Goal: Transaction & Acquisition: Purchase product/service

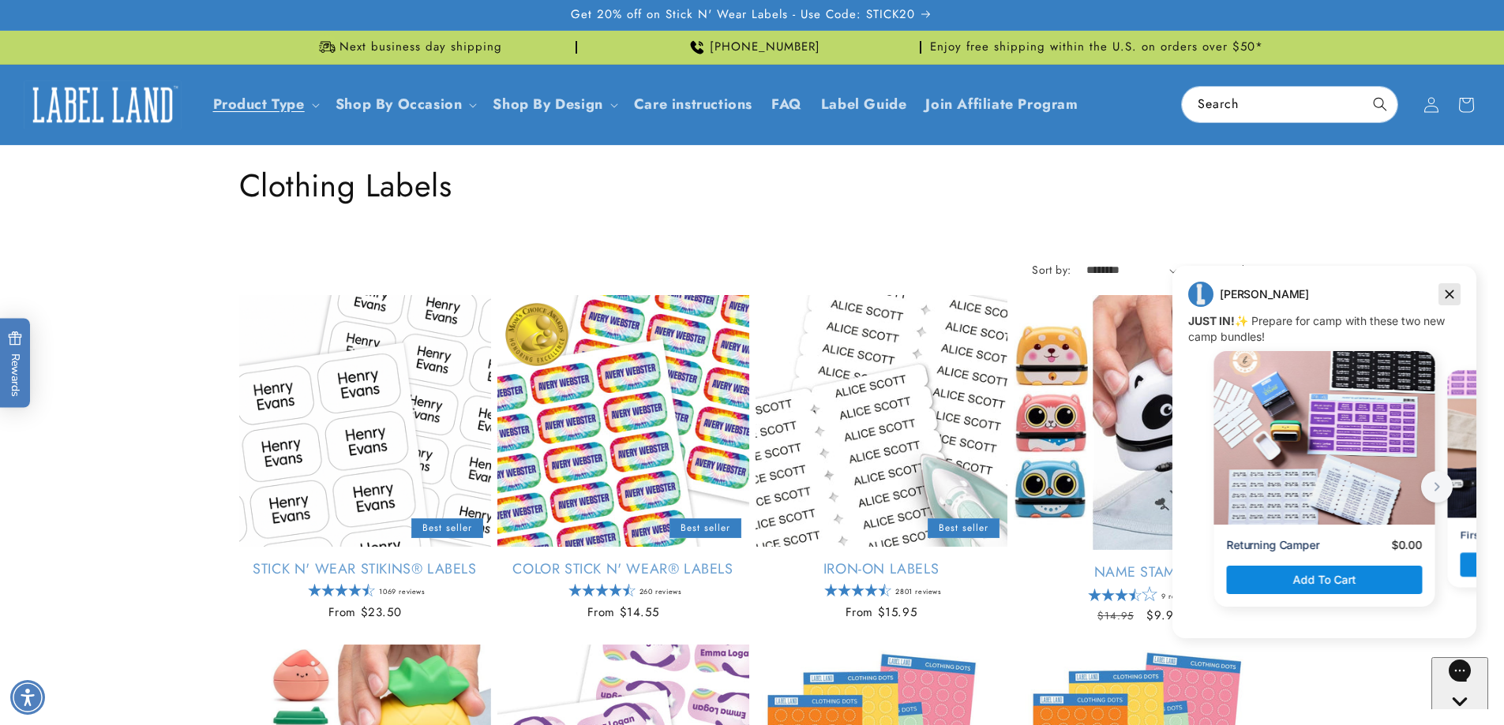
click at [1446, 294] on icon "Dismiss campaign" at bounding box center [1449, 294] width 16 height 19
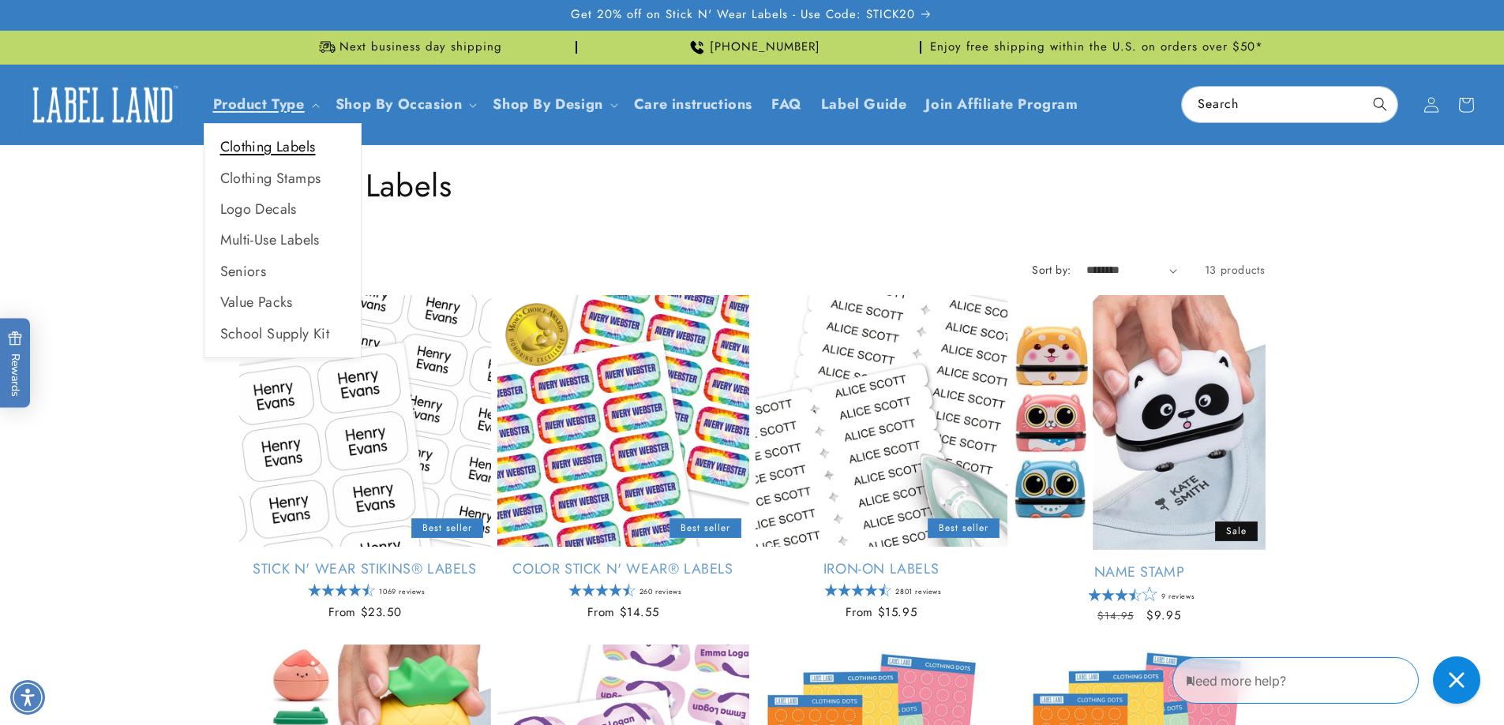
click at [269, 148] on link "Clothing Labels" at bounding box center [282, 147] width 156 height 31
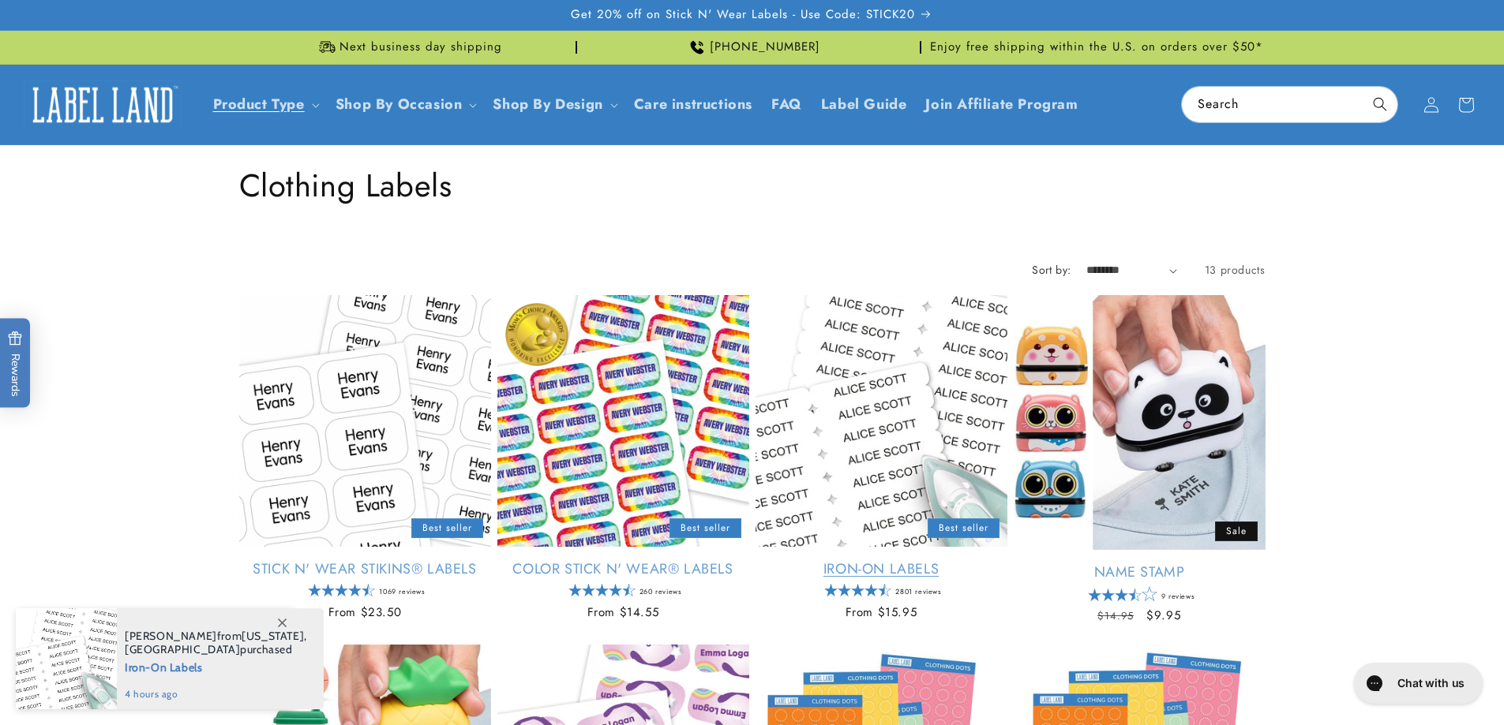
click at [860, 560] on link "Iron-On Labels" at bounding box center [881, 569] width 252 height 18
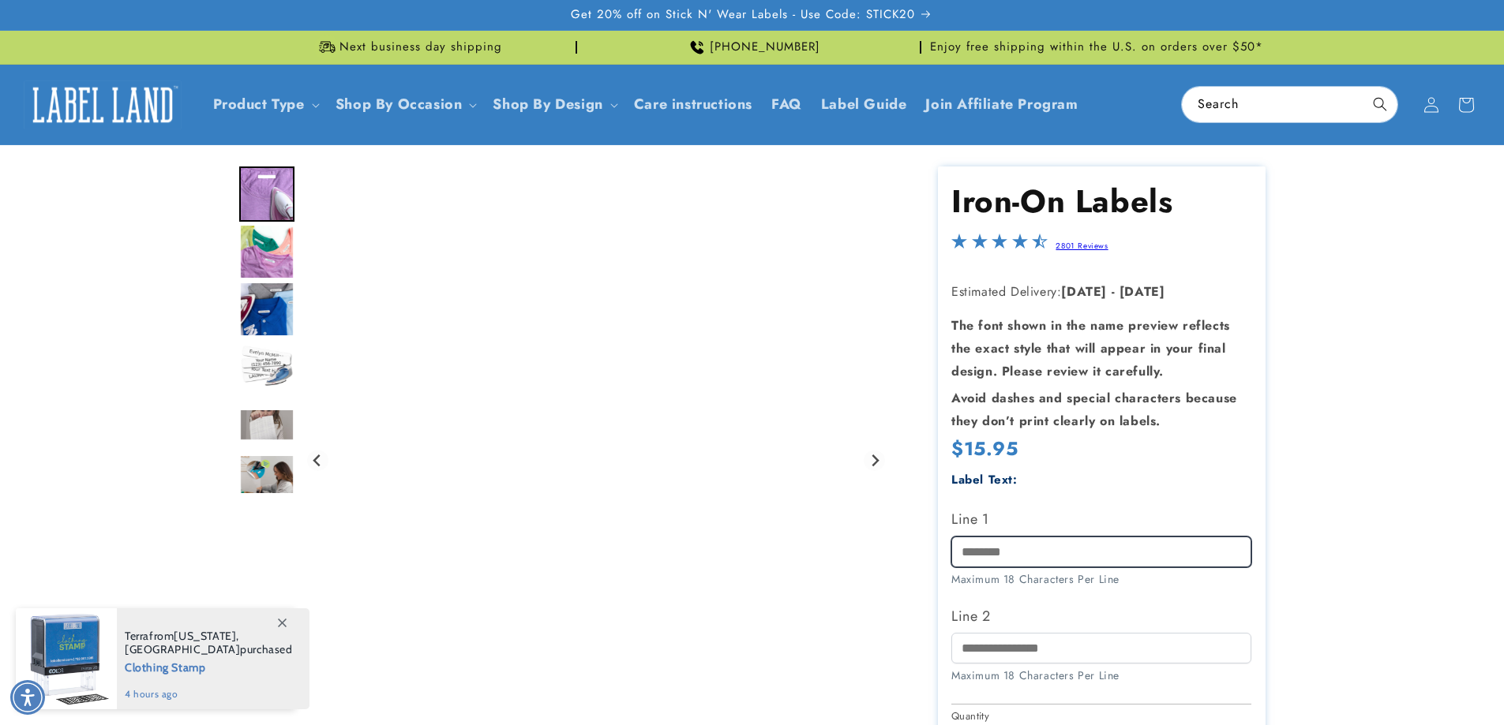
click at [1021, 551] on input "Line 1" at bounding box center [1101, 552] width 300 height 31
type input "**********"
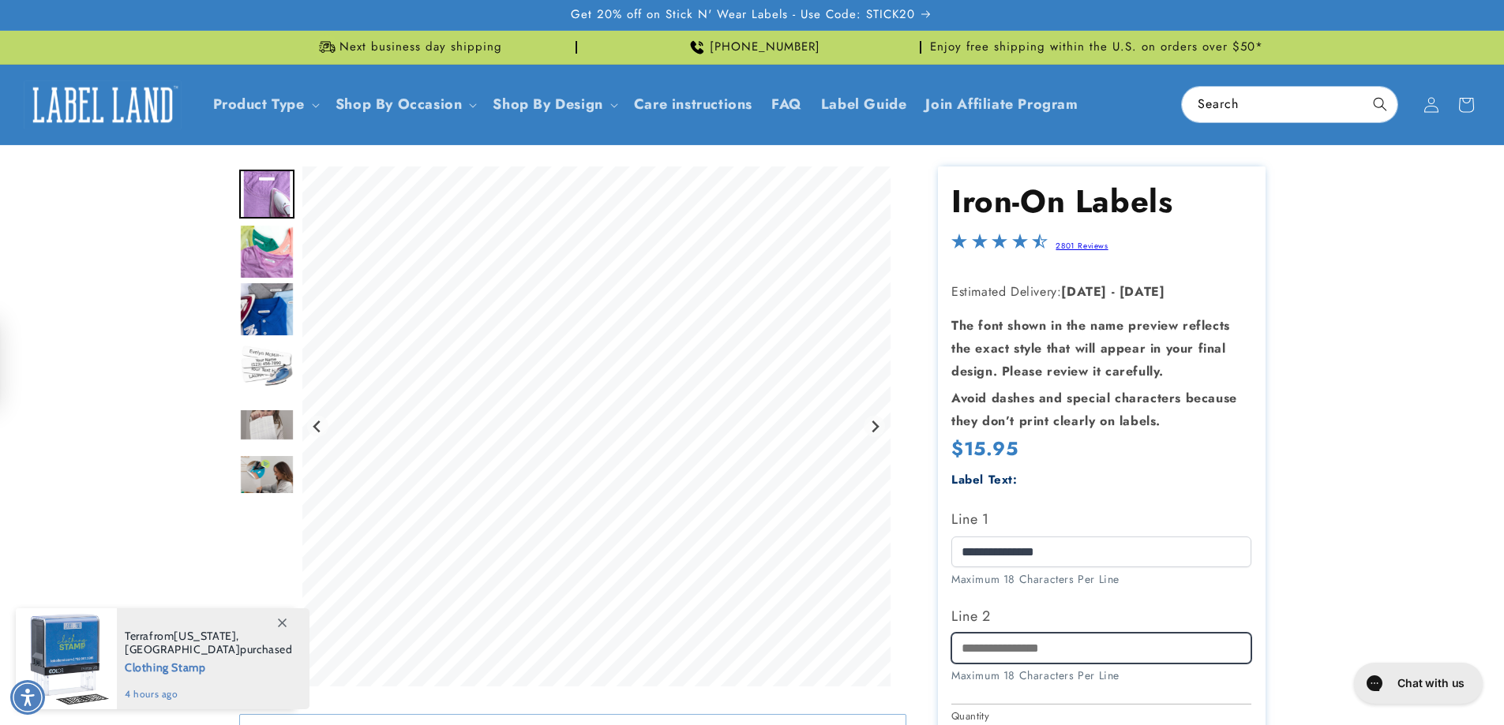
click at [1054, 649] on input "Line 2" at bounding box center [1101, 648] width 300 height 31
type input "**********"
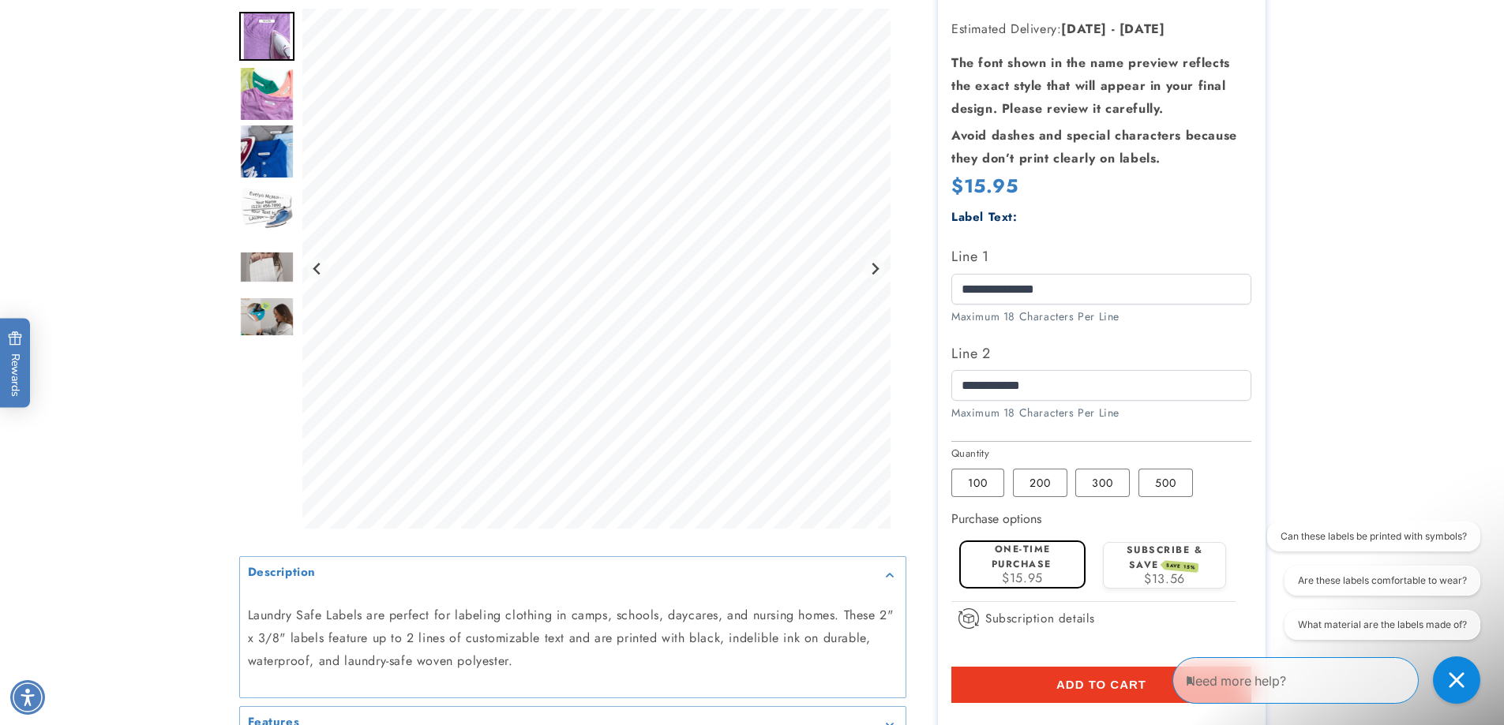
click at [1110, 681] on span "Add to cart" at bounding box center [1101, 685] width 90 height 14
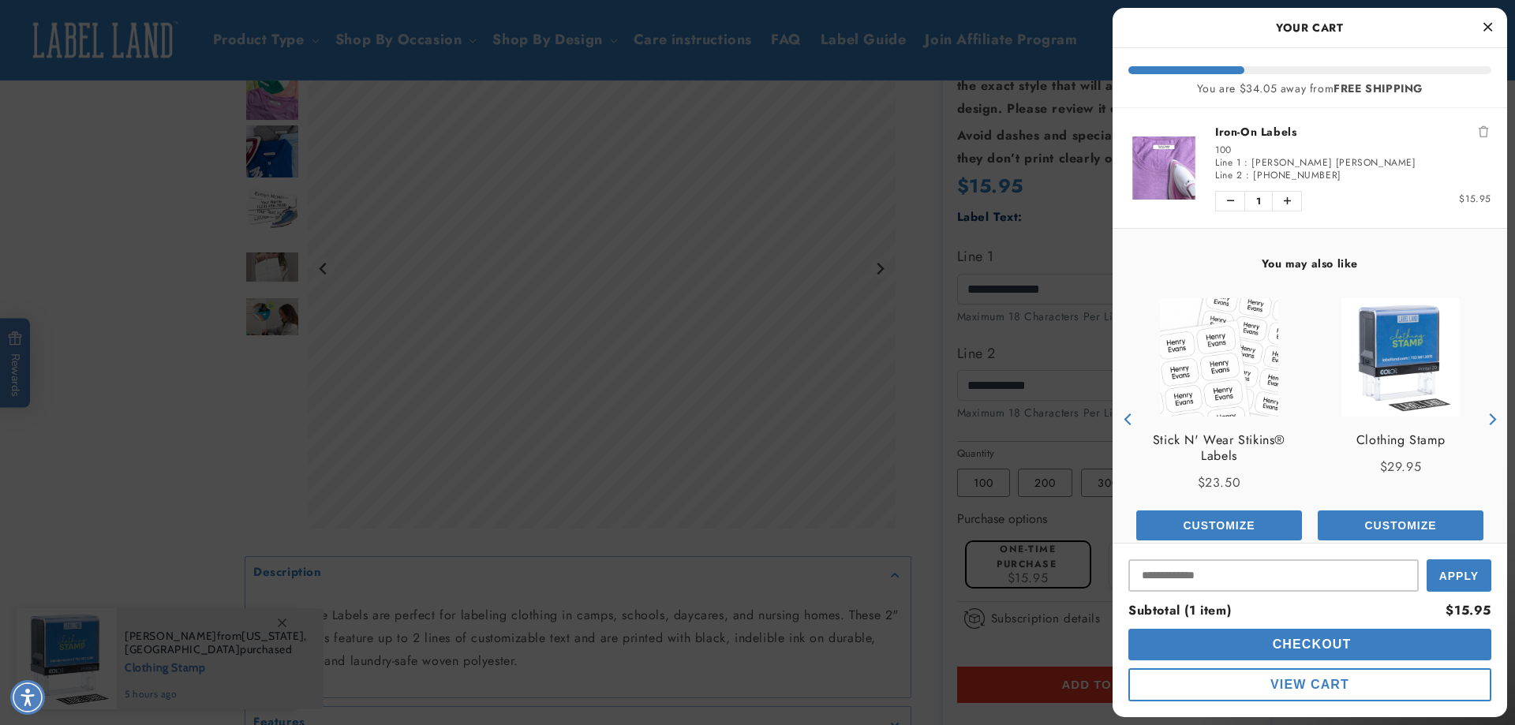
click at [1484, 24] on icon "Close Cart" at bounding box center [1488, 27] width 9 height 14
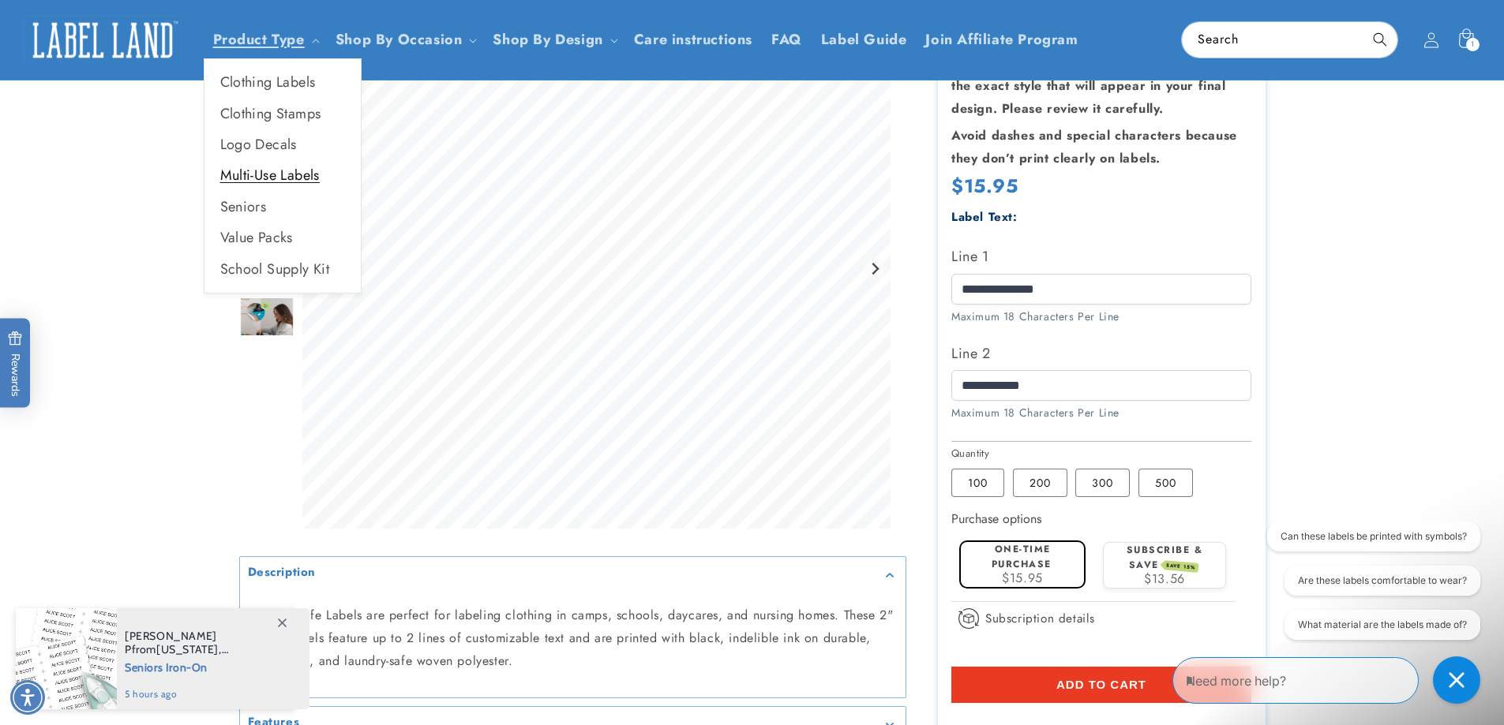
click at [235, 180] on link "Multi-Use Labels" at bounding box center [282, 175] width 156 height 31
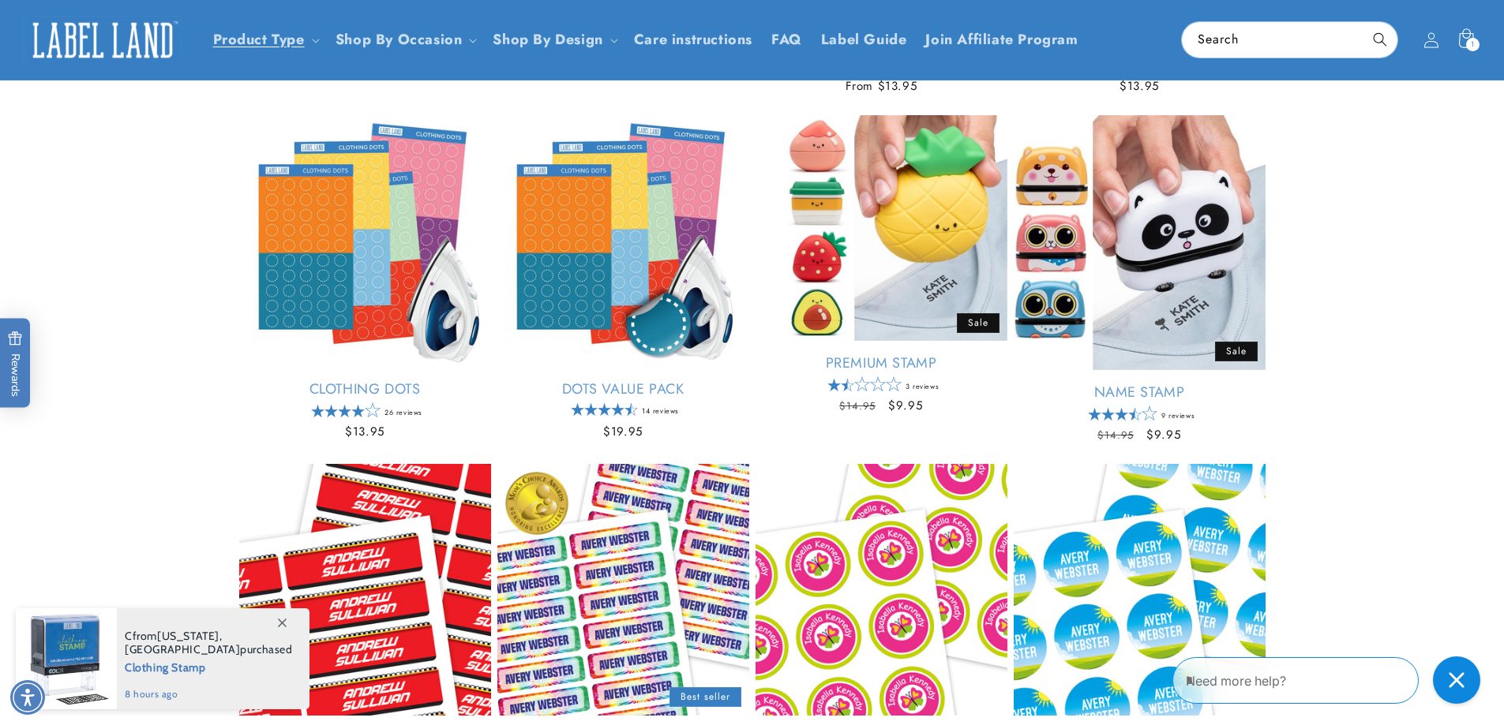
scroll to position [263, 0]
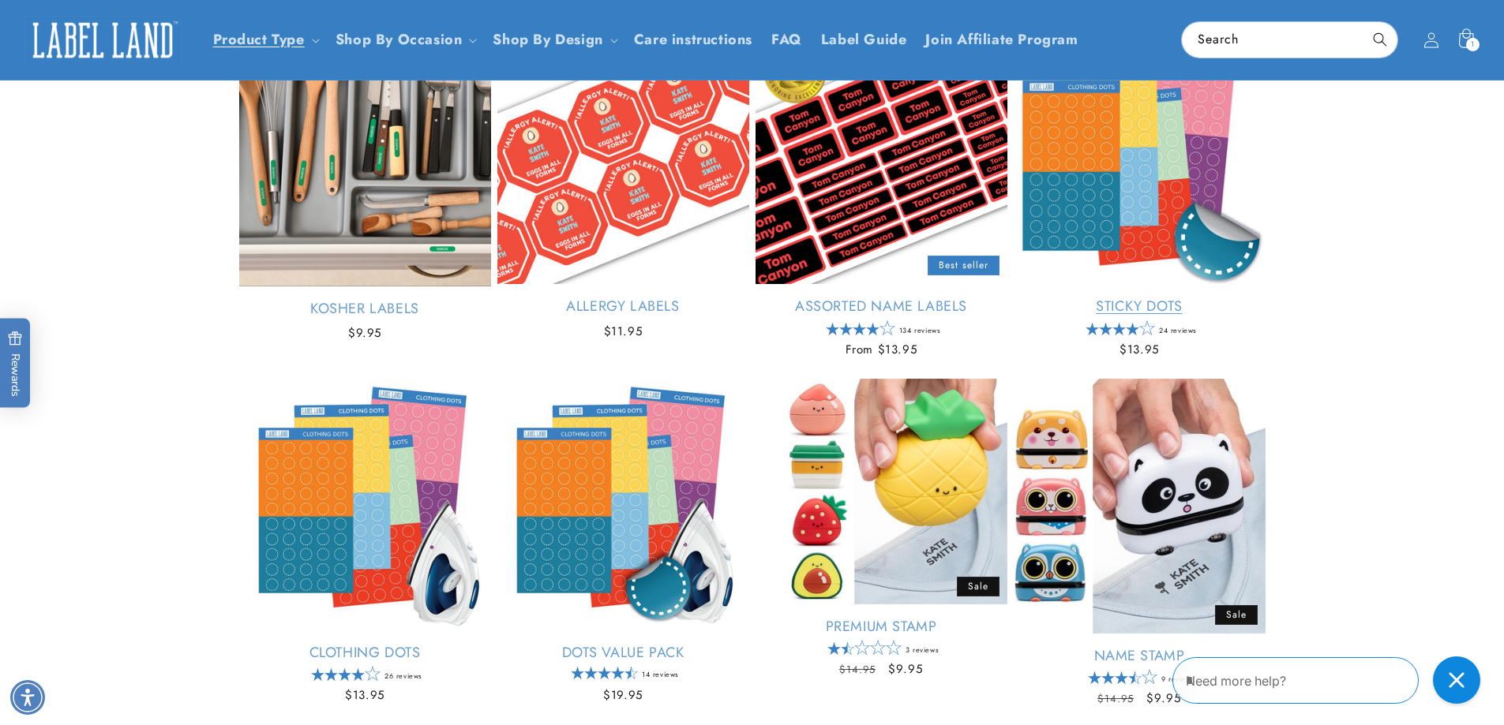
click at [1092, 298] on link "Sticky Dots" at bounding box center [1139, 307] width 252 height 18
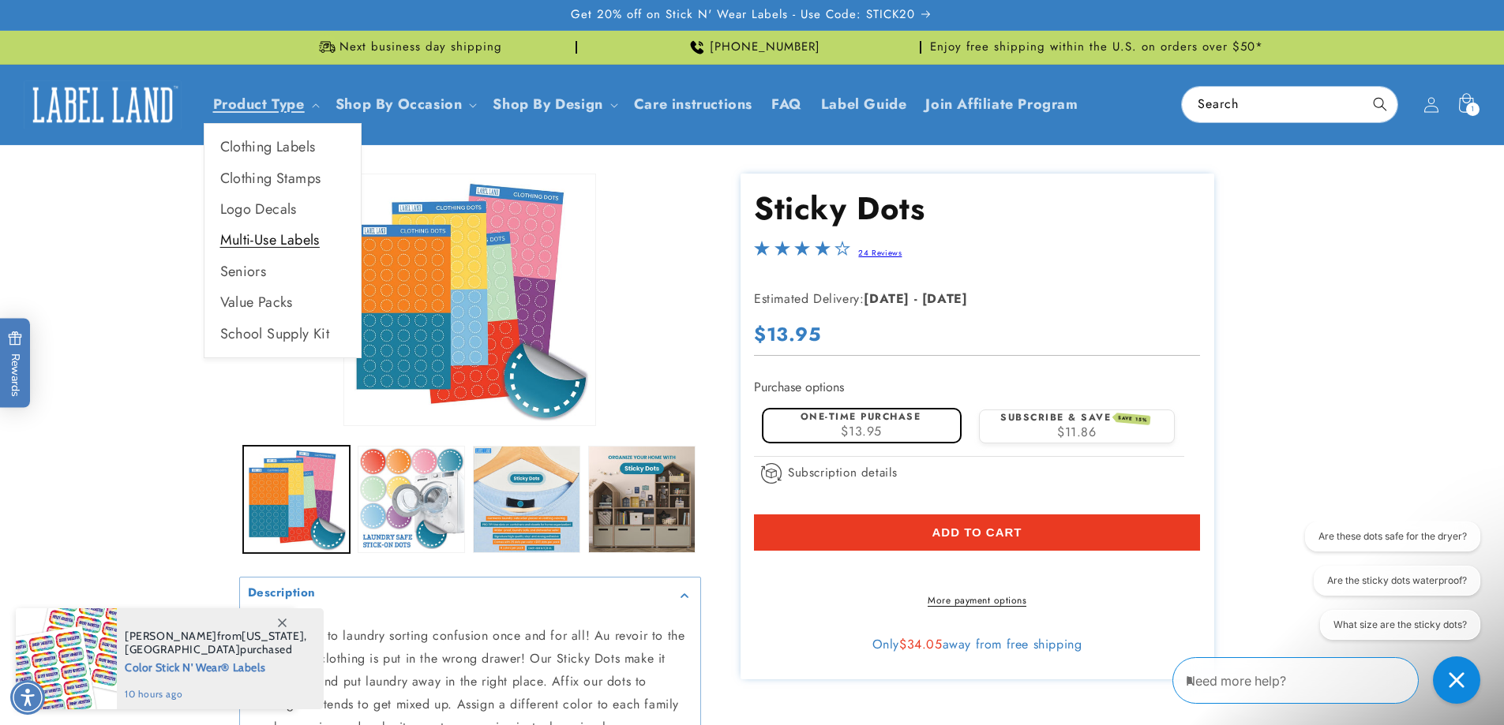
click at [260, 242] on link "Multi-Use Labels" at bounding box center [282, 240] width 156 height 31
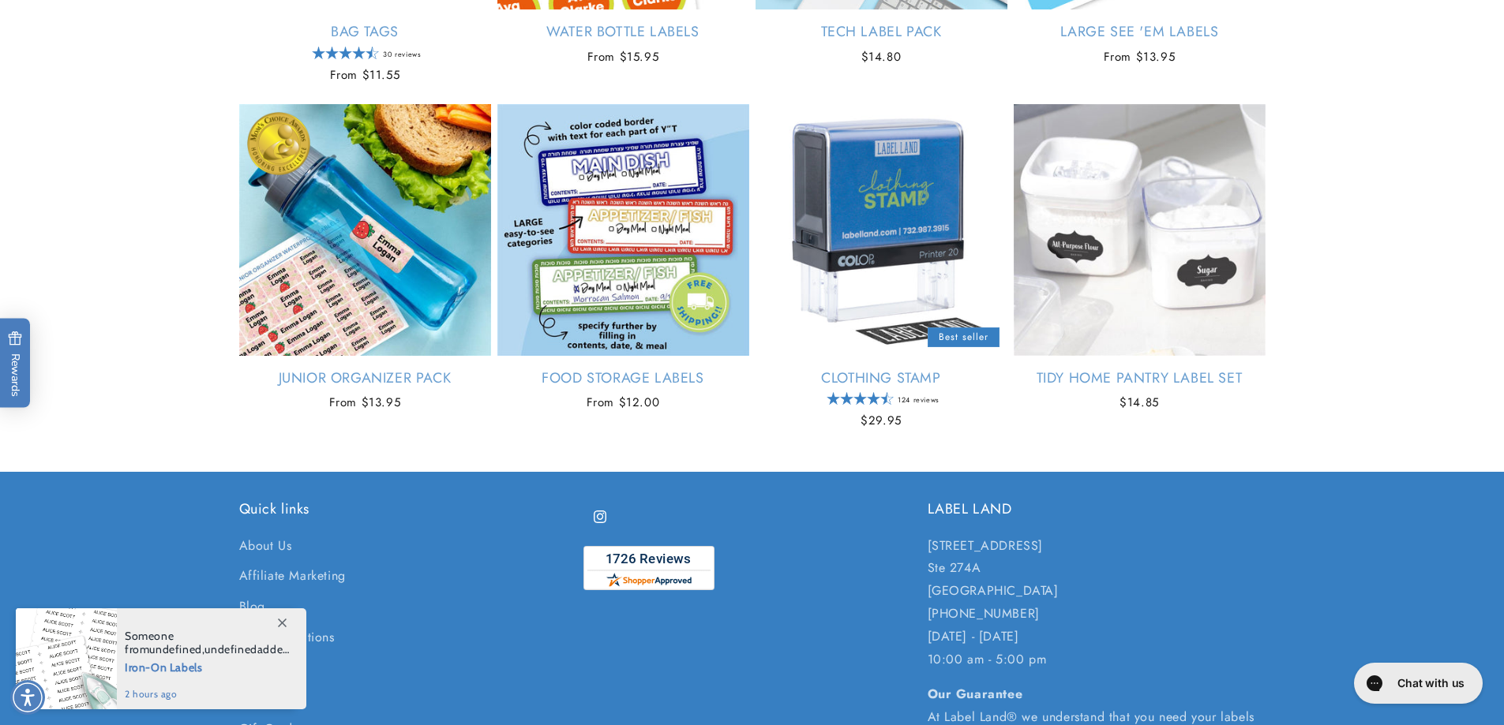
scroll to position [1316, 0]
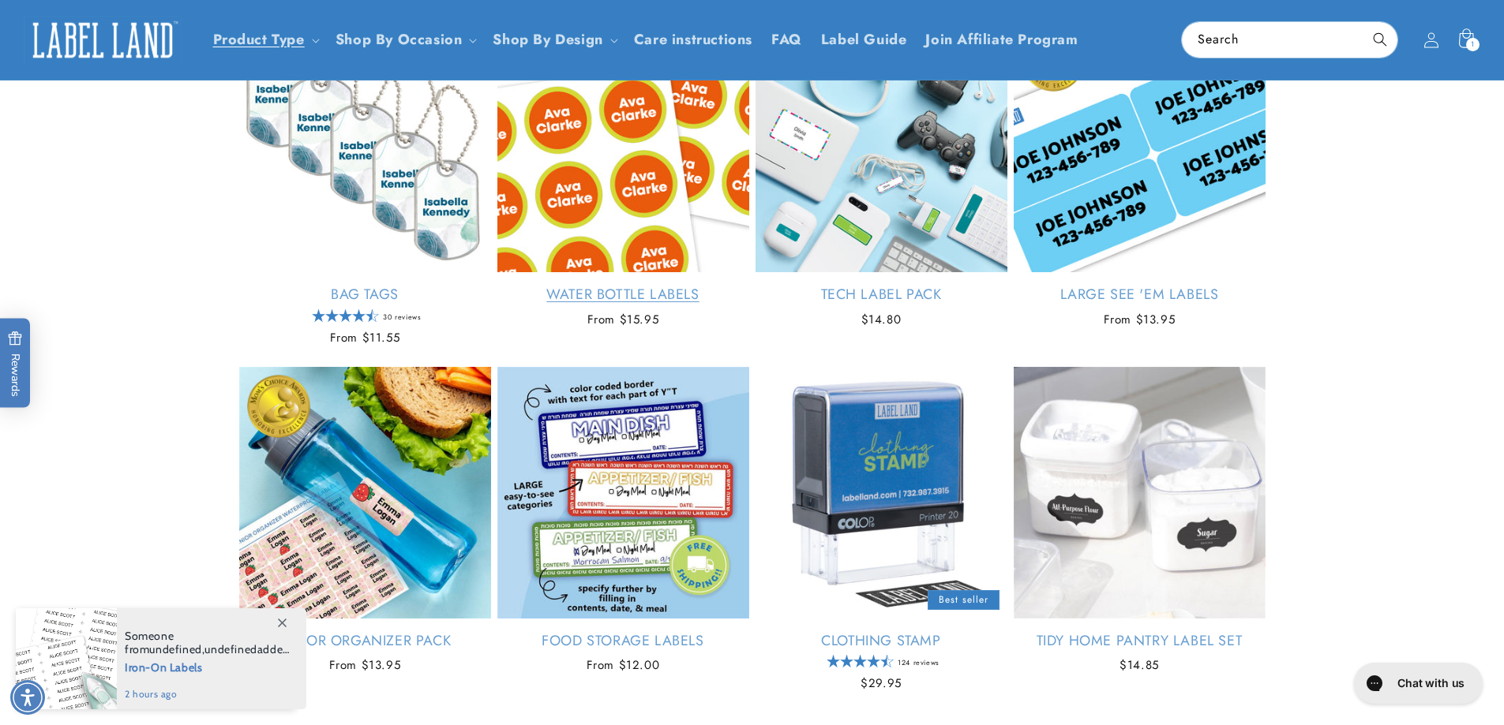
click at [634, 286] on link "Water Bottle Labels" at bounding box center [623, 295] width 252 height 18
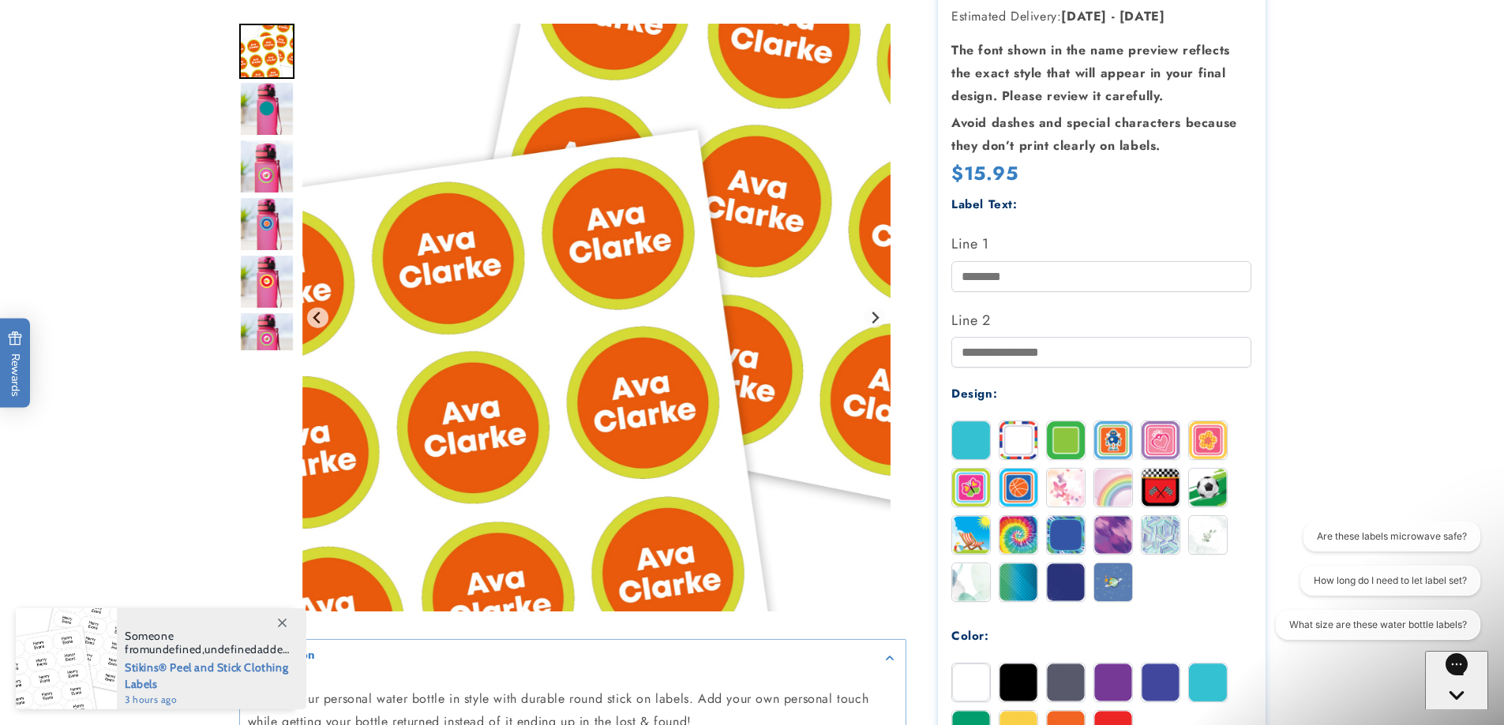
click at [973, 452] on img at bounding box center [971, 440] width 38 height 38
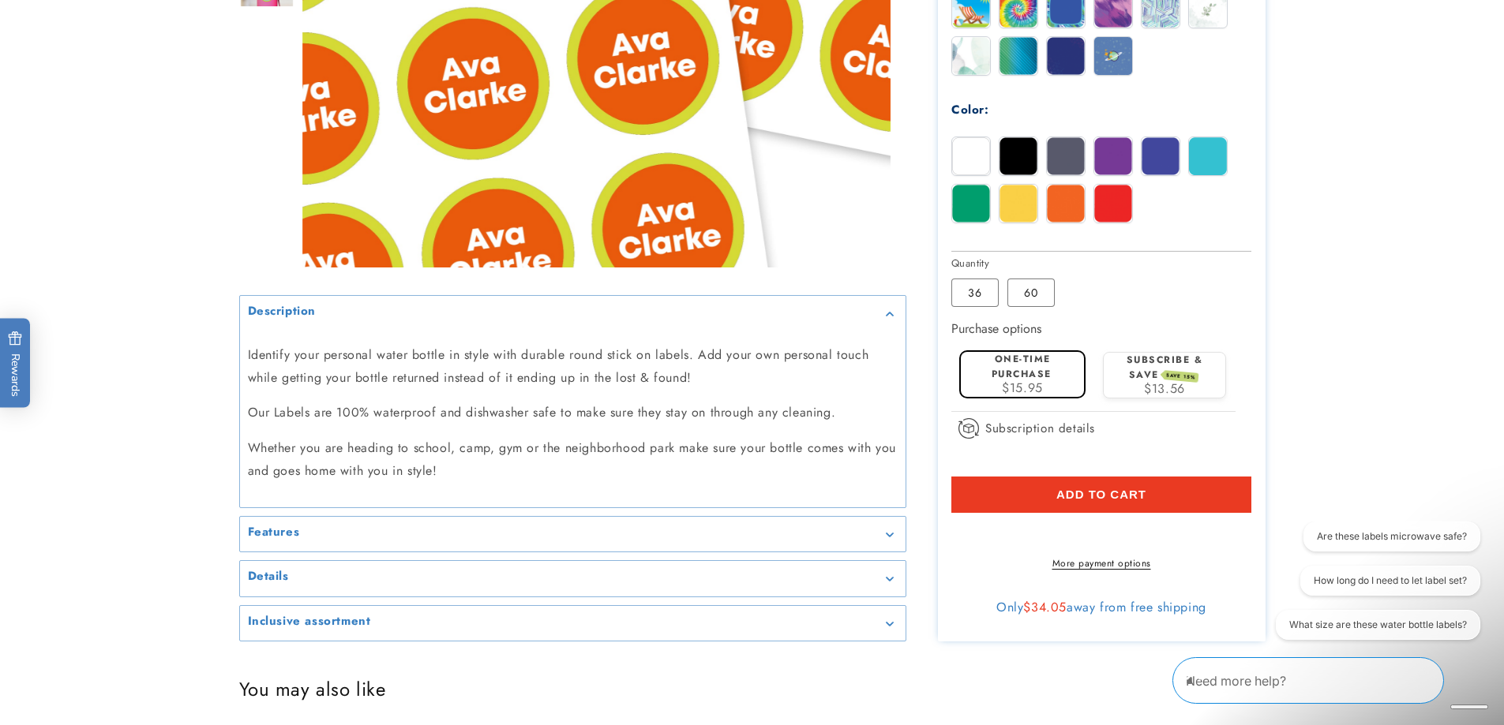
scroll to position [526, 0]
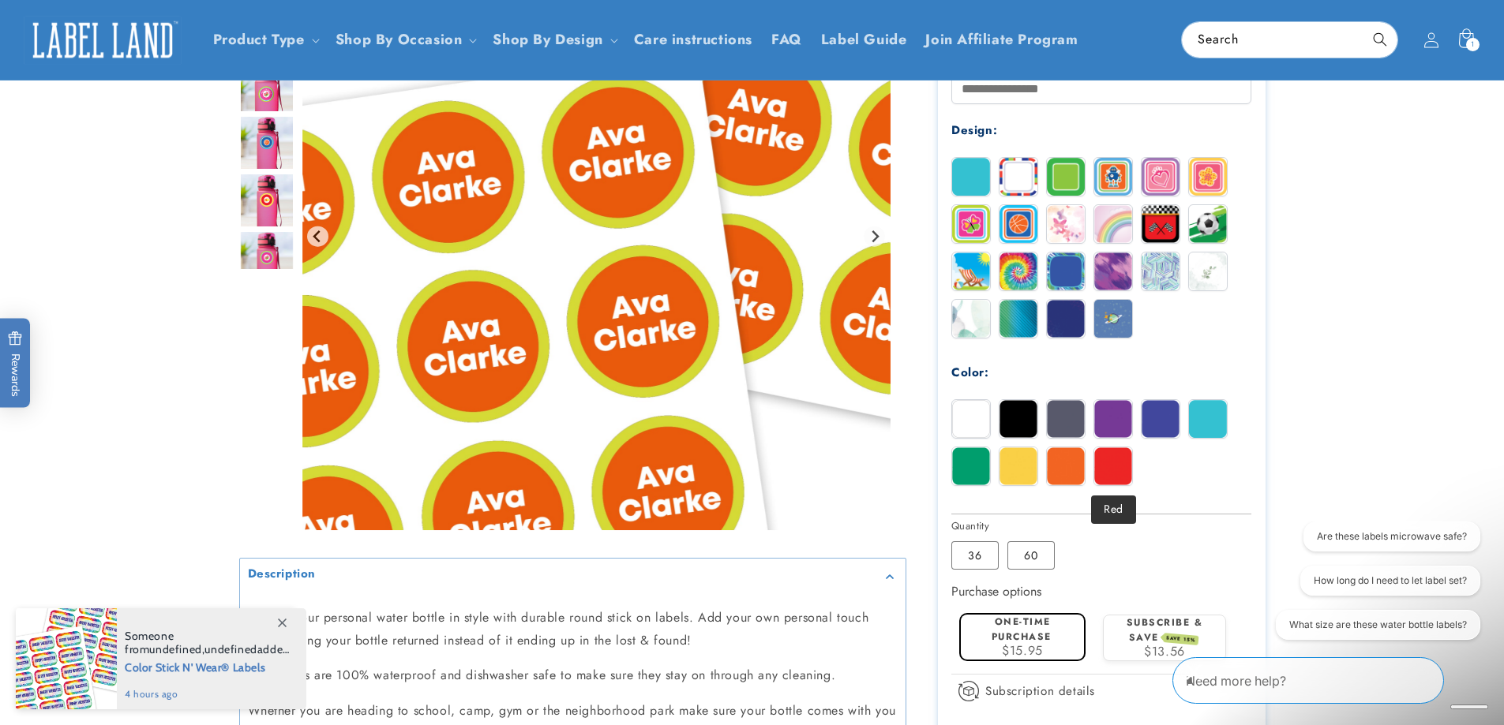
click at [1118, 476] on img at bounding box center [1113, 467] width 38 height 38
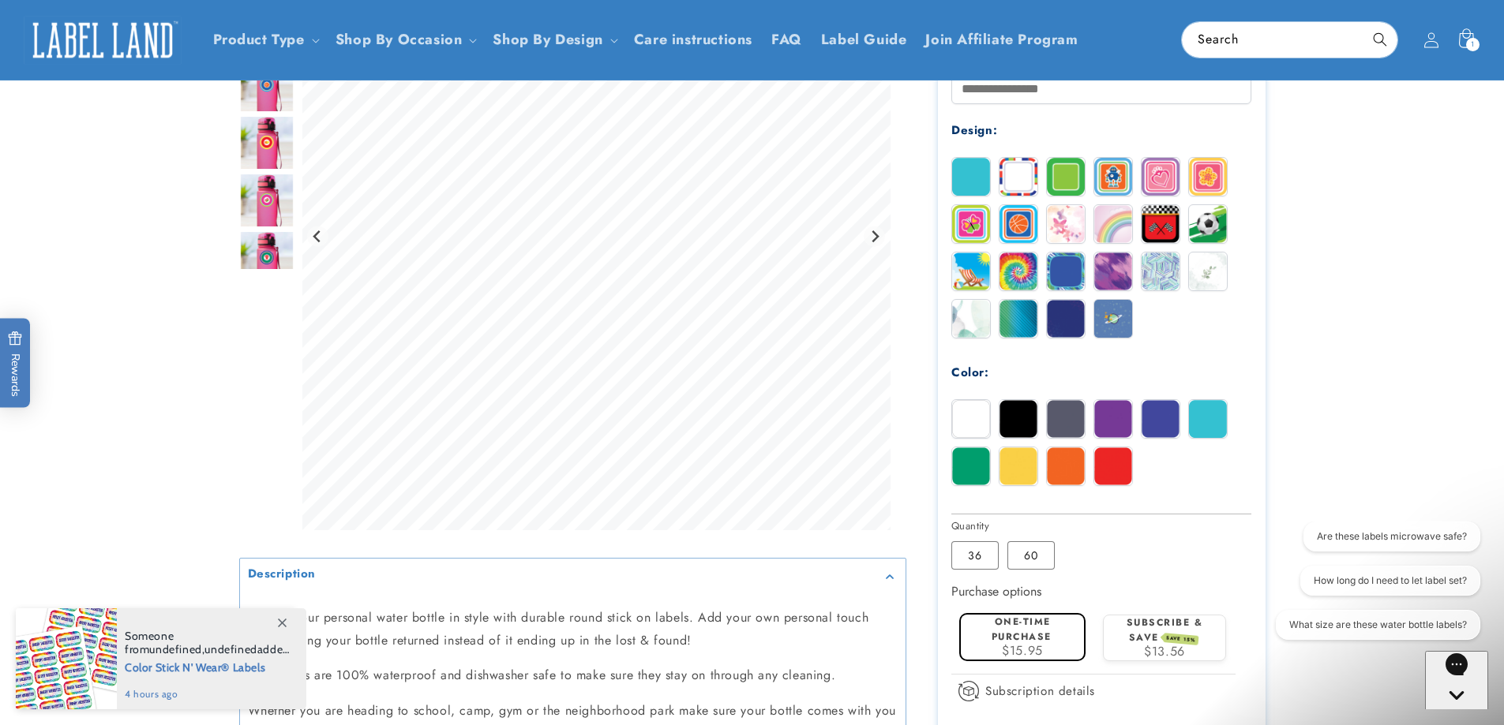
scroll to position [263, 0]
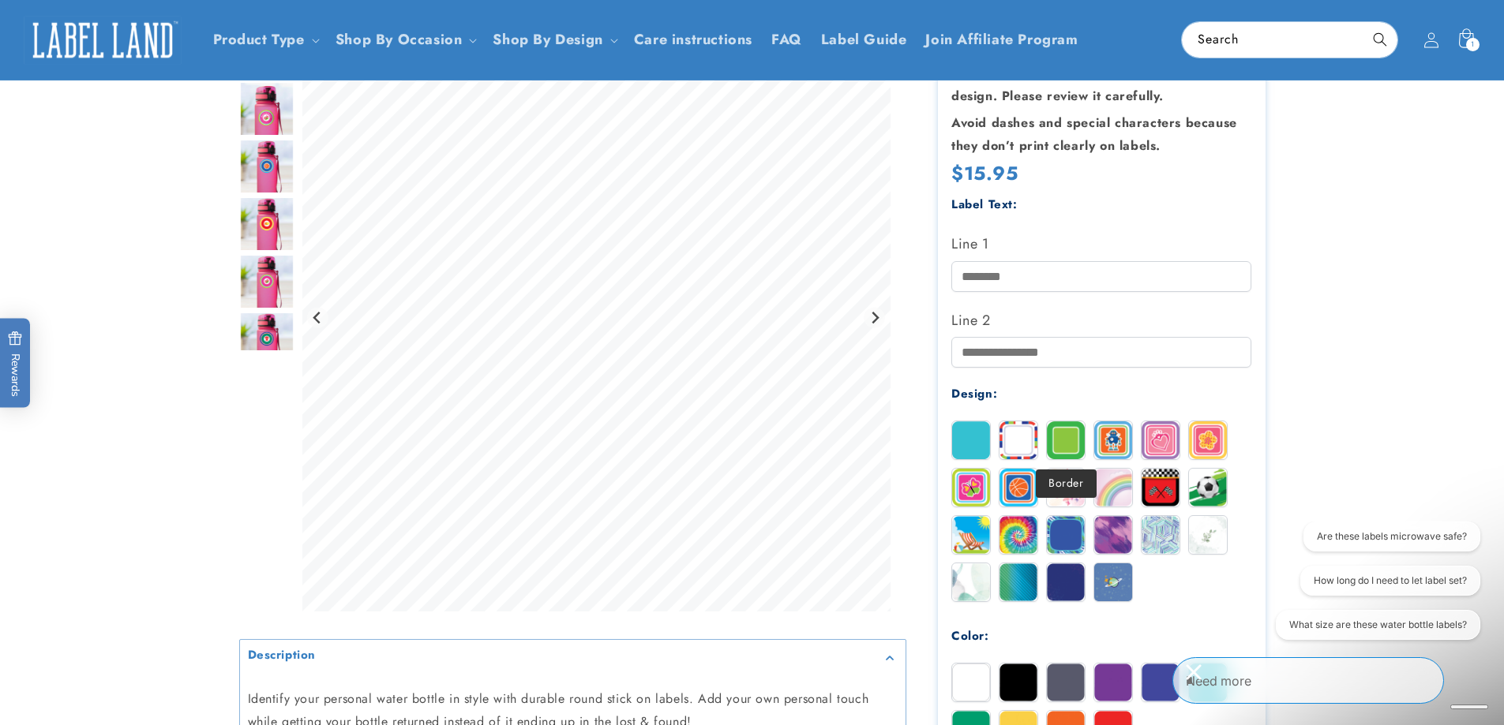
click at [1065, 433] on img at bounding box center [1066, 440] width 38 height 38
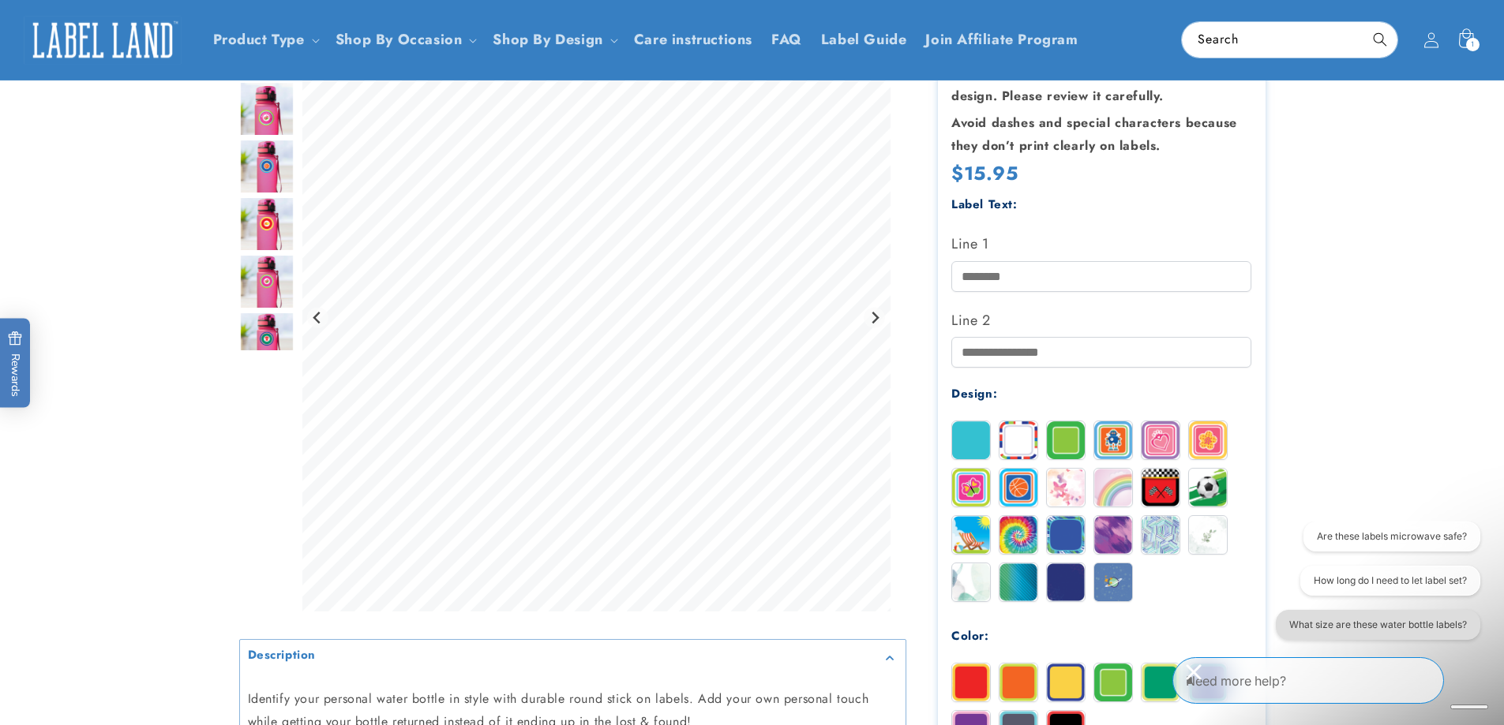
scroll to position [526, 0]
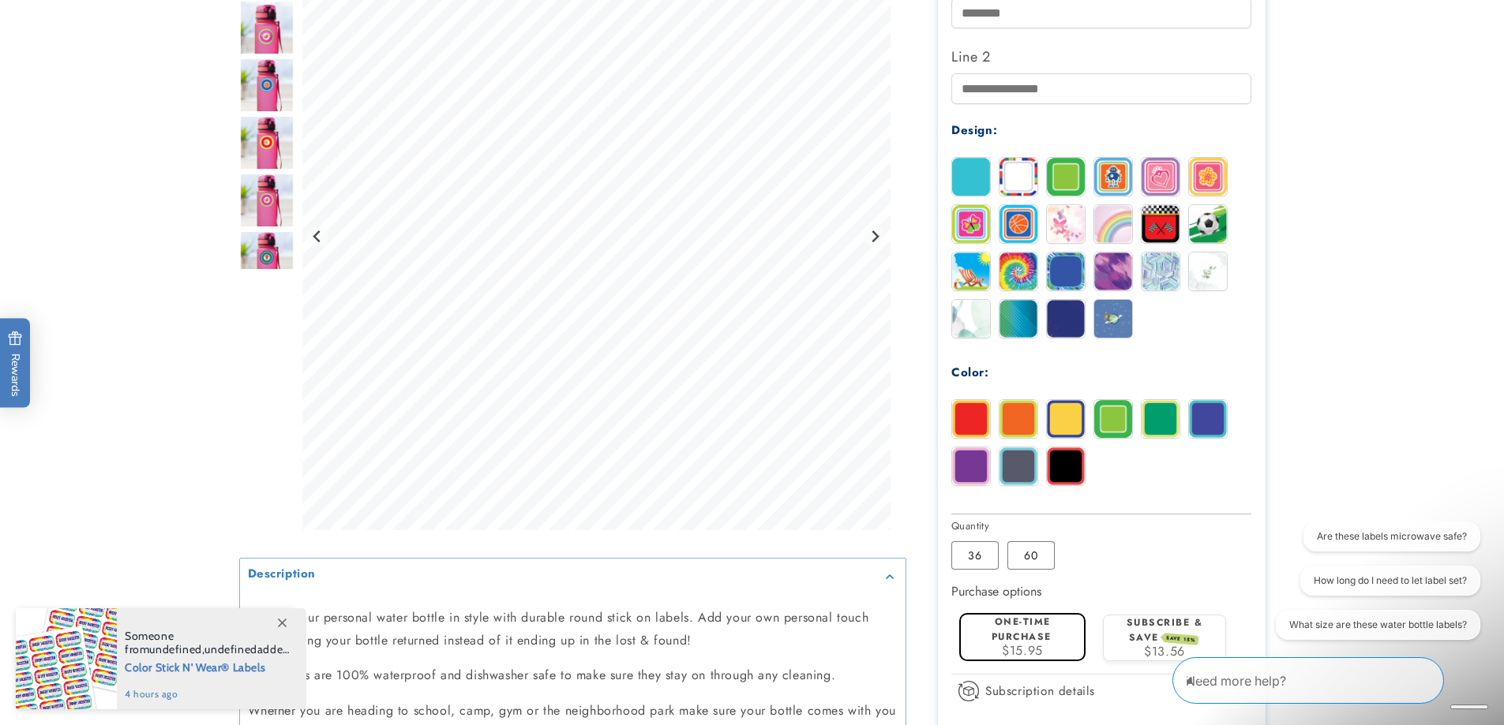
click at [1212, 425] on img at bounding box center [1208, 419] width 38 height 38
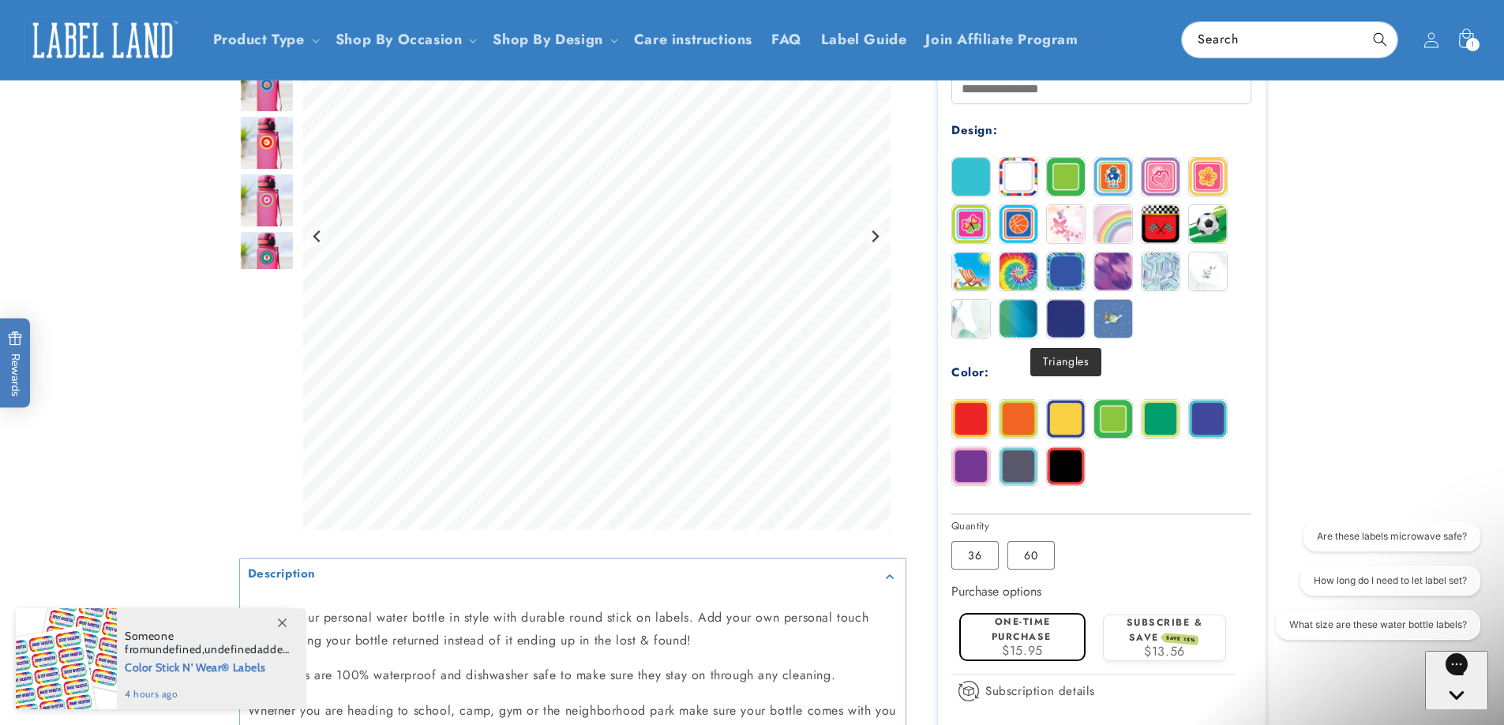
scroll to position [263, 0]
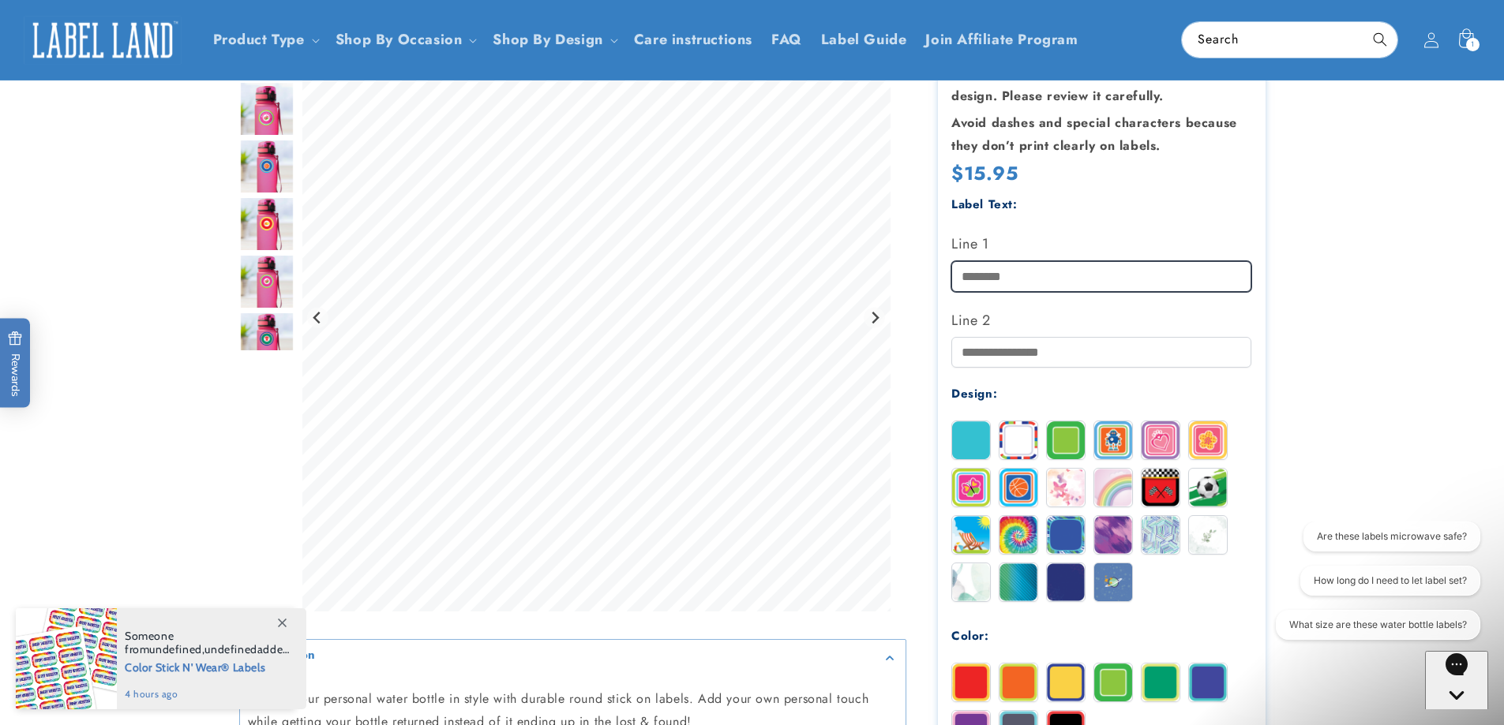
click at [997, 282] on input "Line 1" at bounding box center [1101, 276] width 300 height 31
type input "**********"
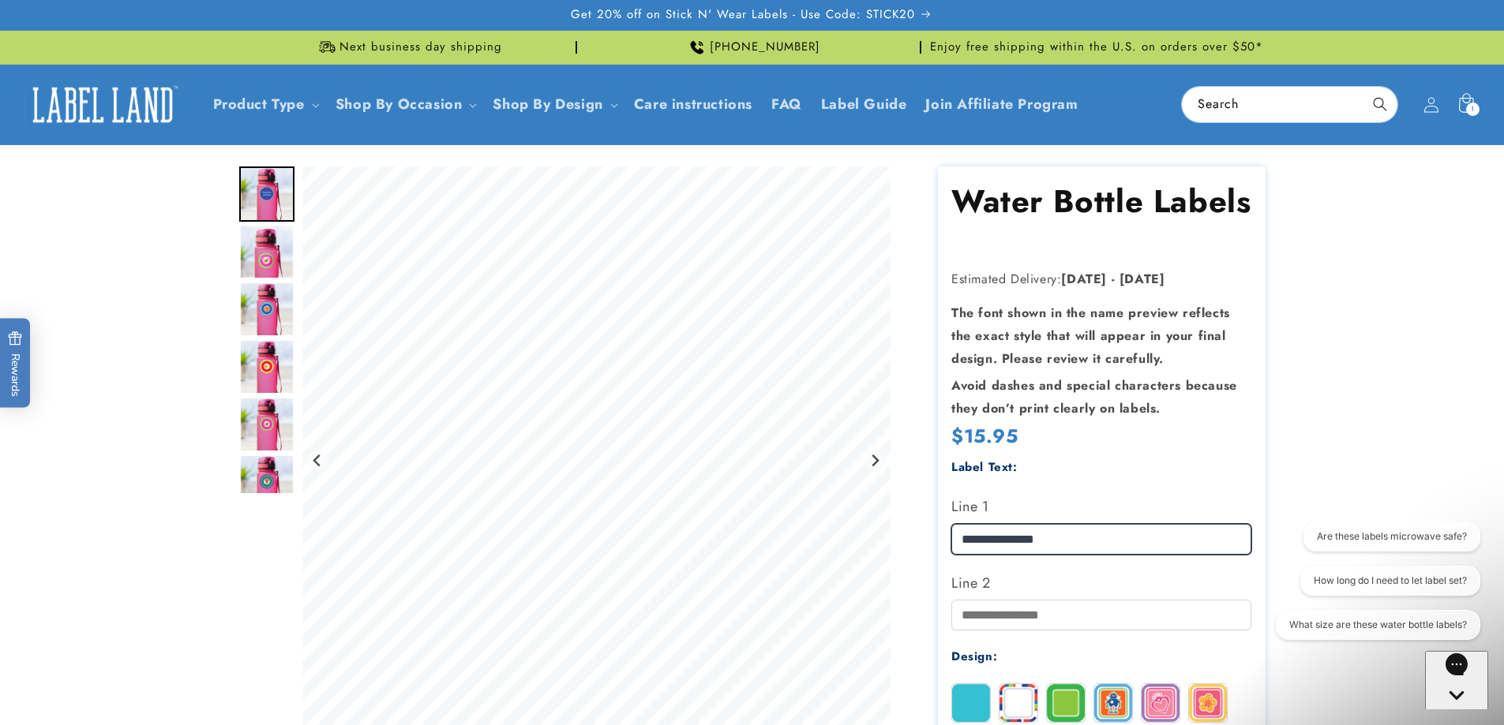
scroll to position [526, 0]
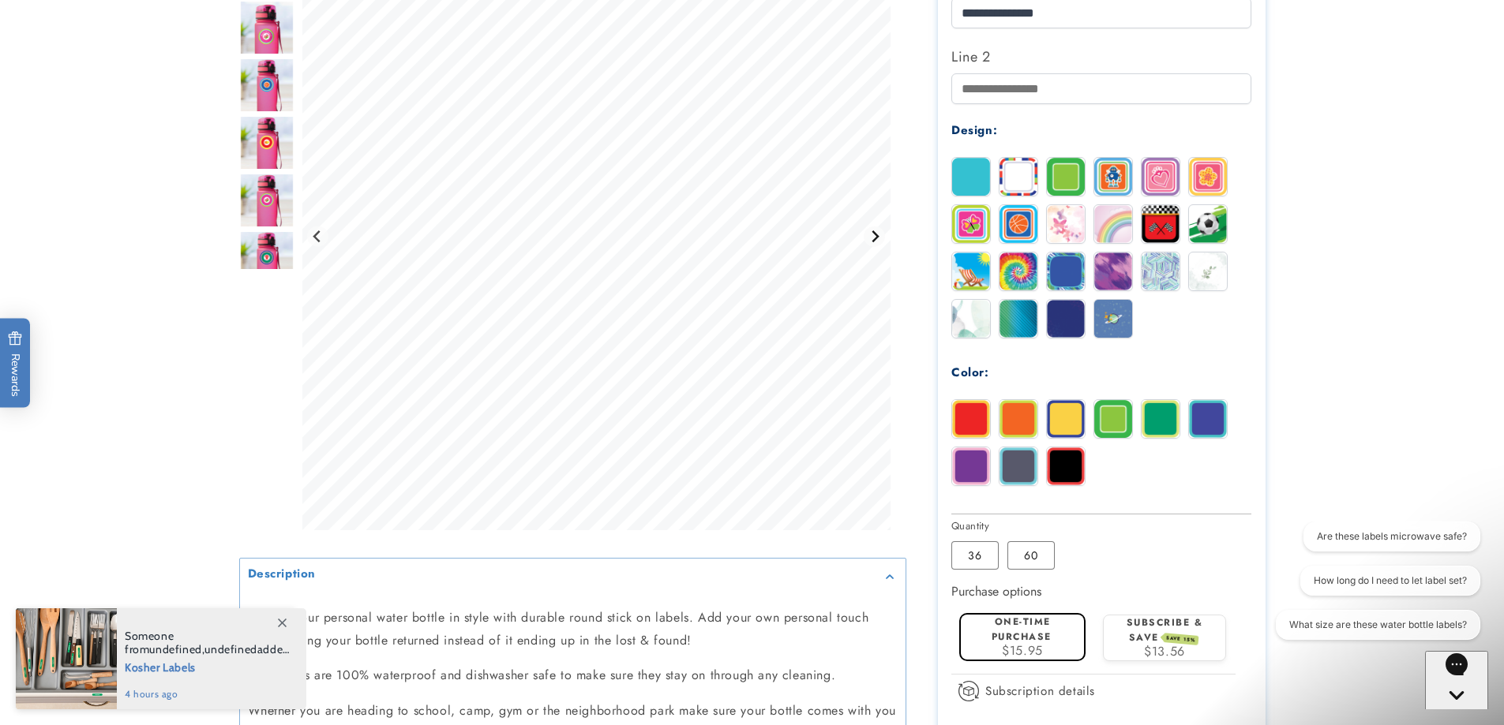
click at [875, 242] on icon "Next slide" at bounding box center [874, 236] width 7 height 12
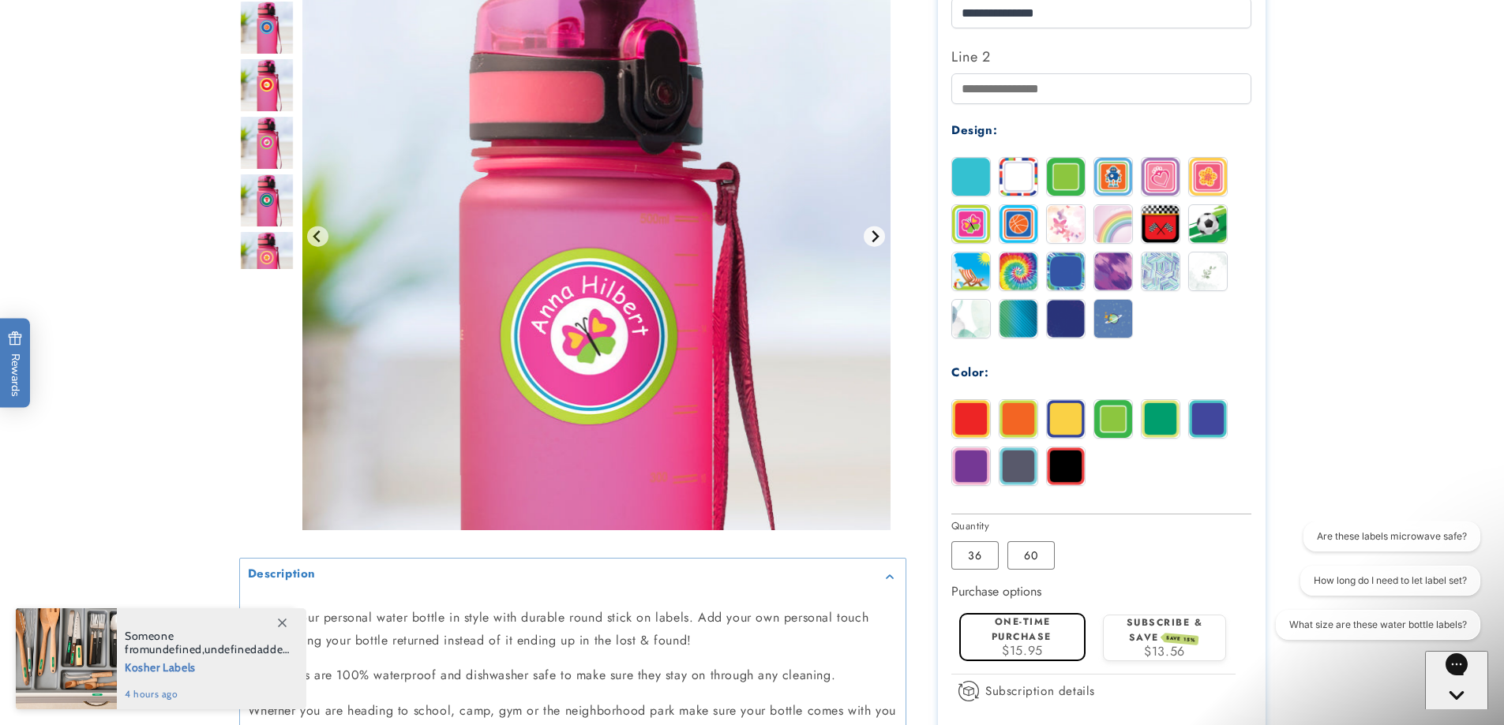
click at [875, 242] on icon "Next slide" at bounding box center [874, 236] width 7 height 12
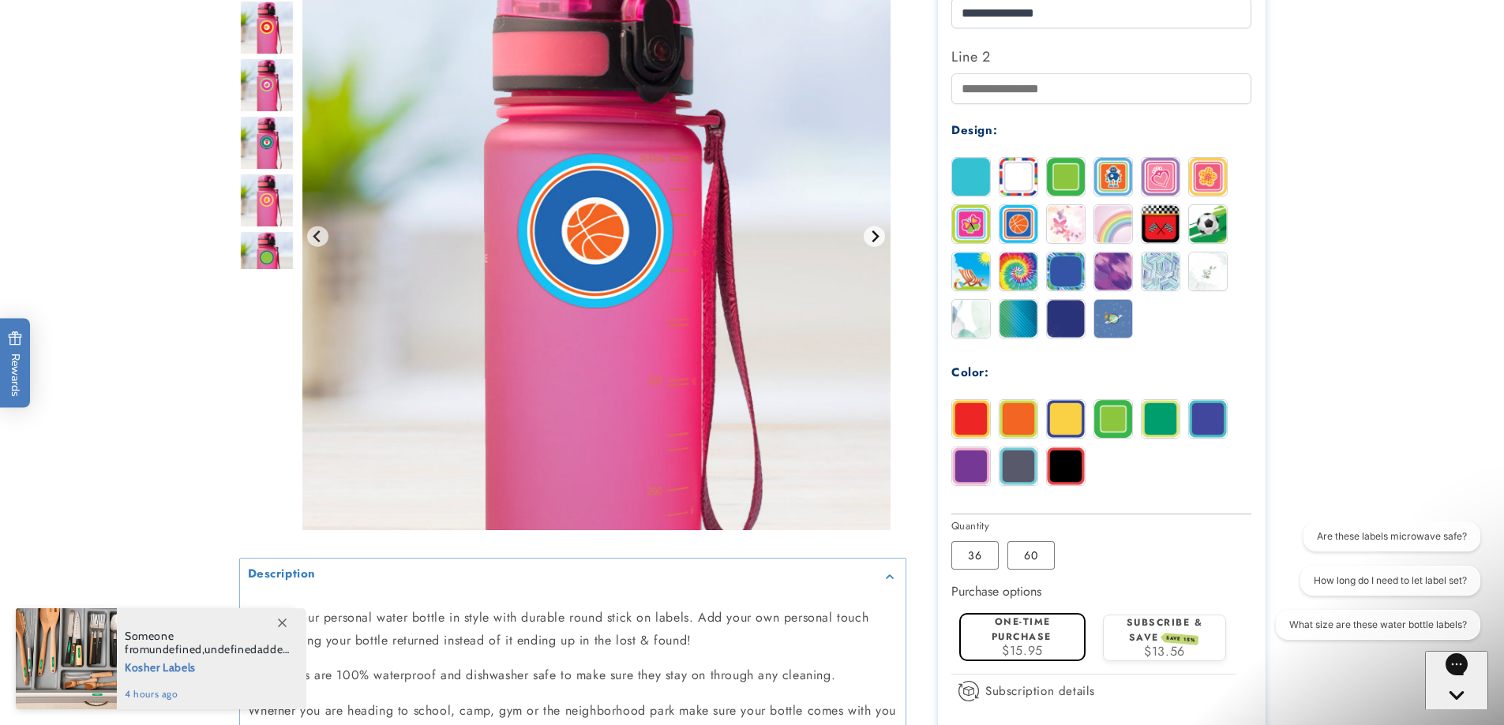
click at [875, 242] on icon "Next slide" at bounding box center [874, 236] width 7 height 12
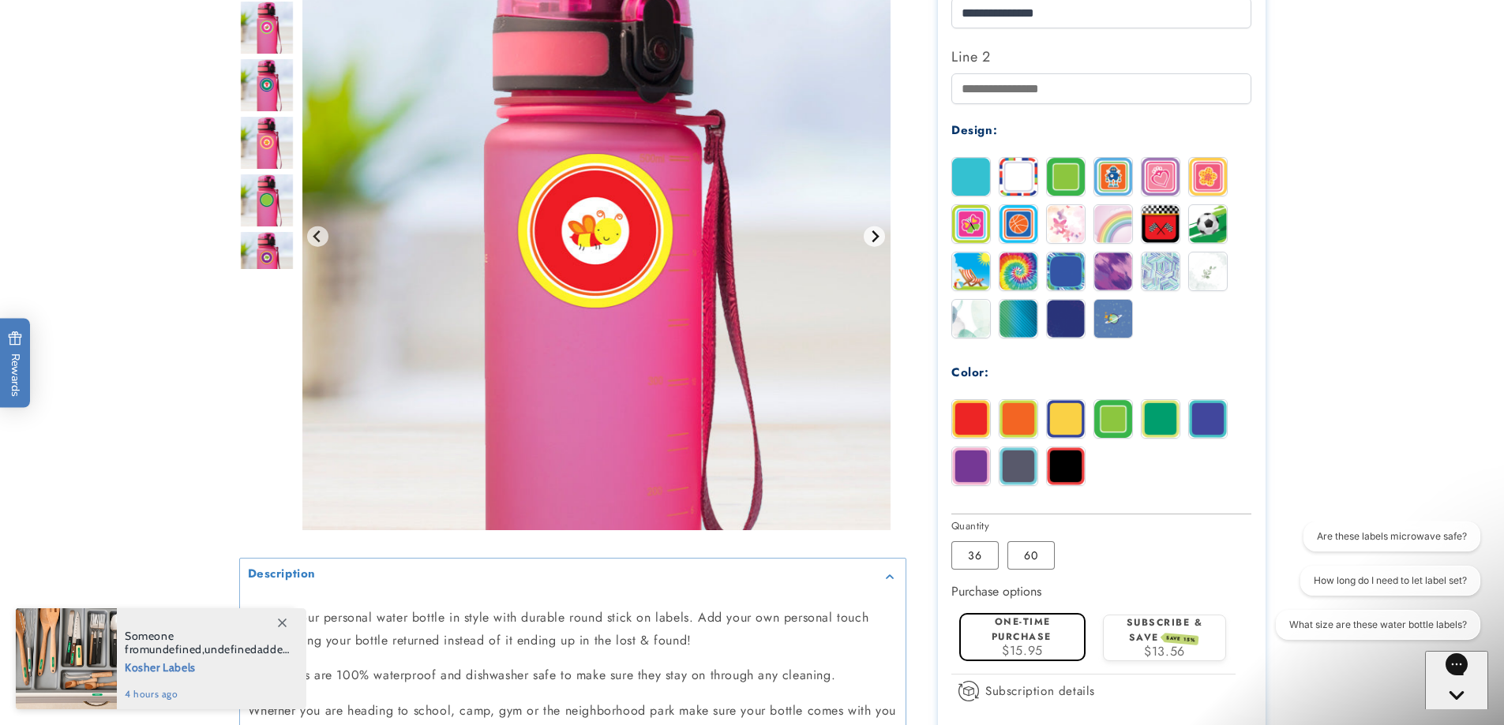
click at [875, 242] on icon "Next slide" at bounding box center [874, 236] width 7 height 12
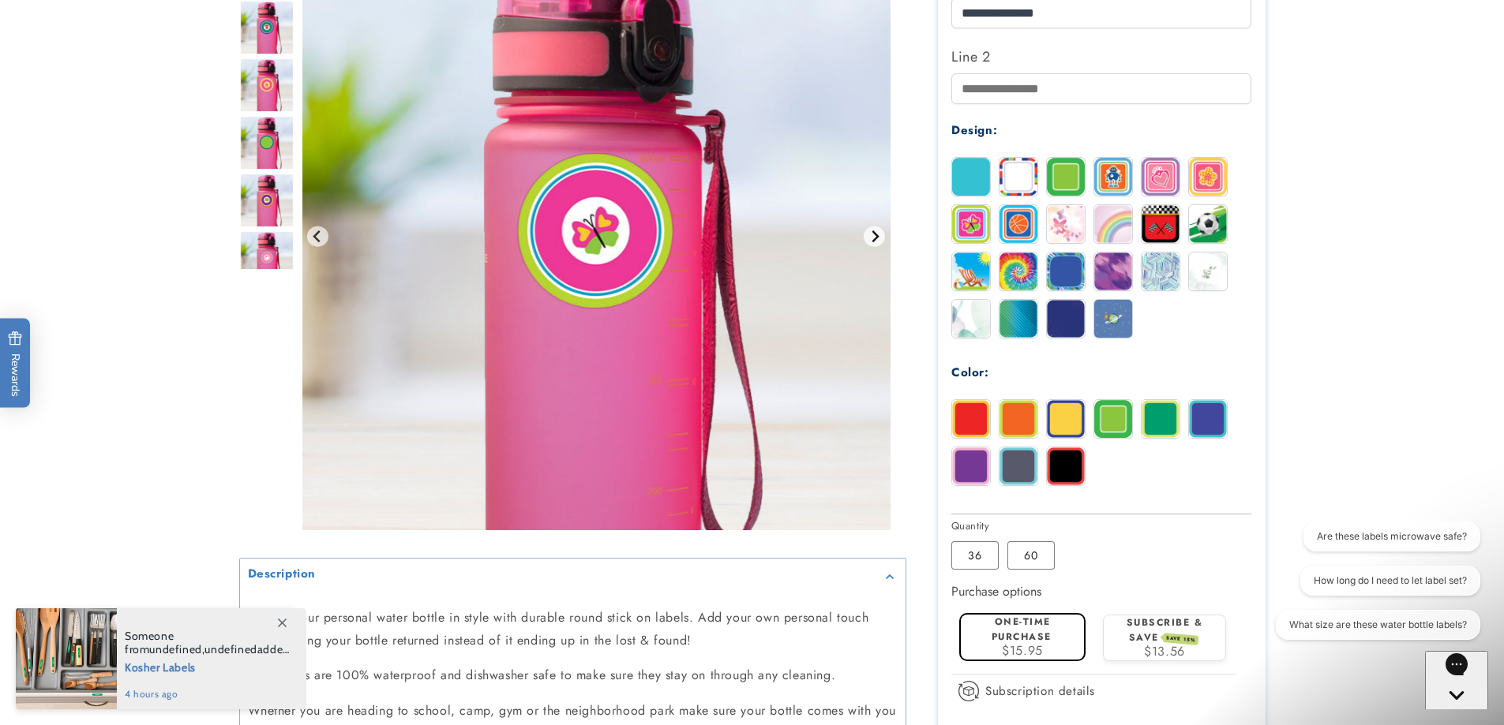
click at [875, 242] on icon "Next slide" at bounding box center [874, 236] width 7 height 12
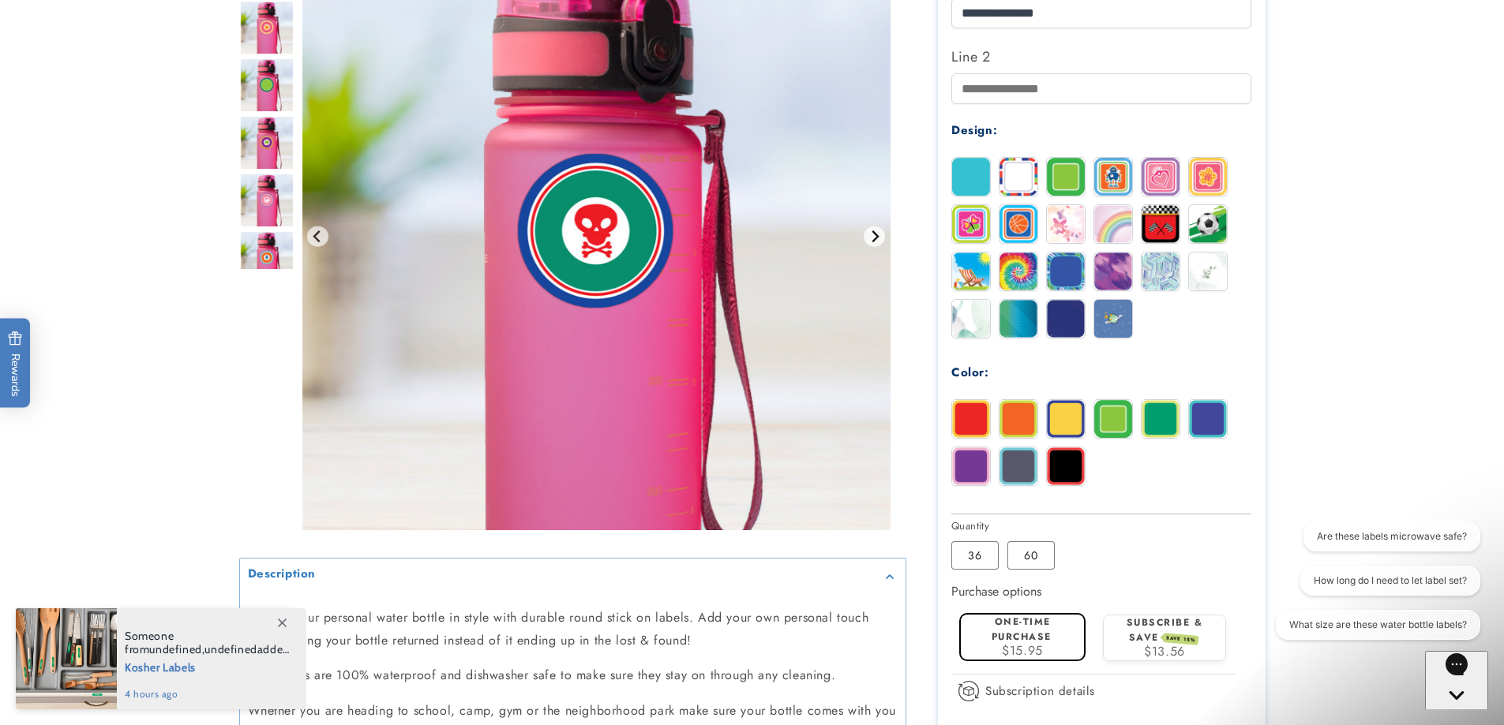
click at [875, 242] on icon "Next slide" at bounding box center [874, 236] width 7 height 12
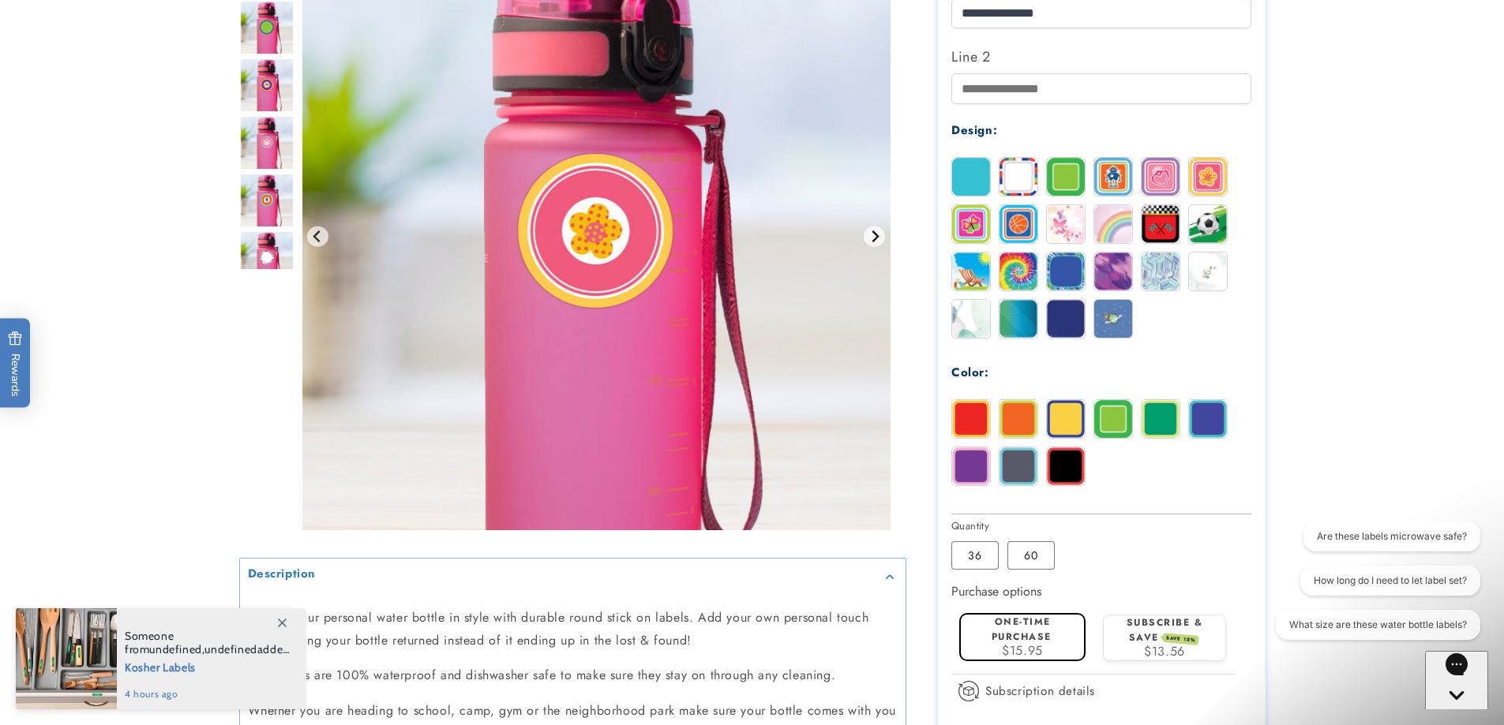
click at [875, 242] on icon "Next slide" at bounding box center [874, 236] width 7 height 12
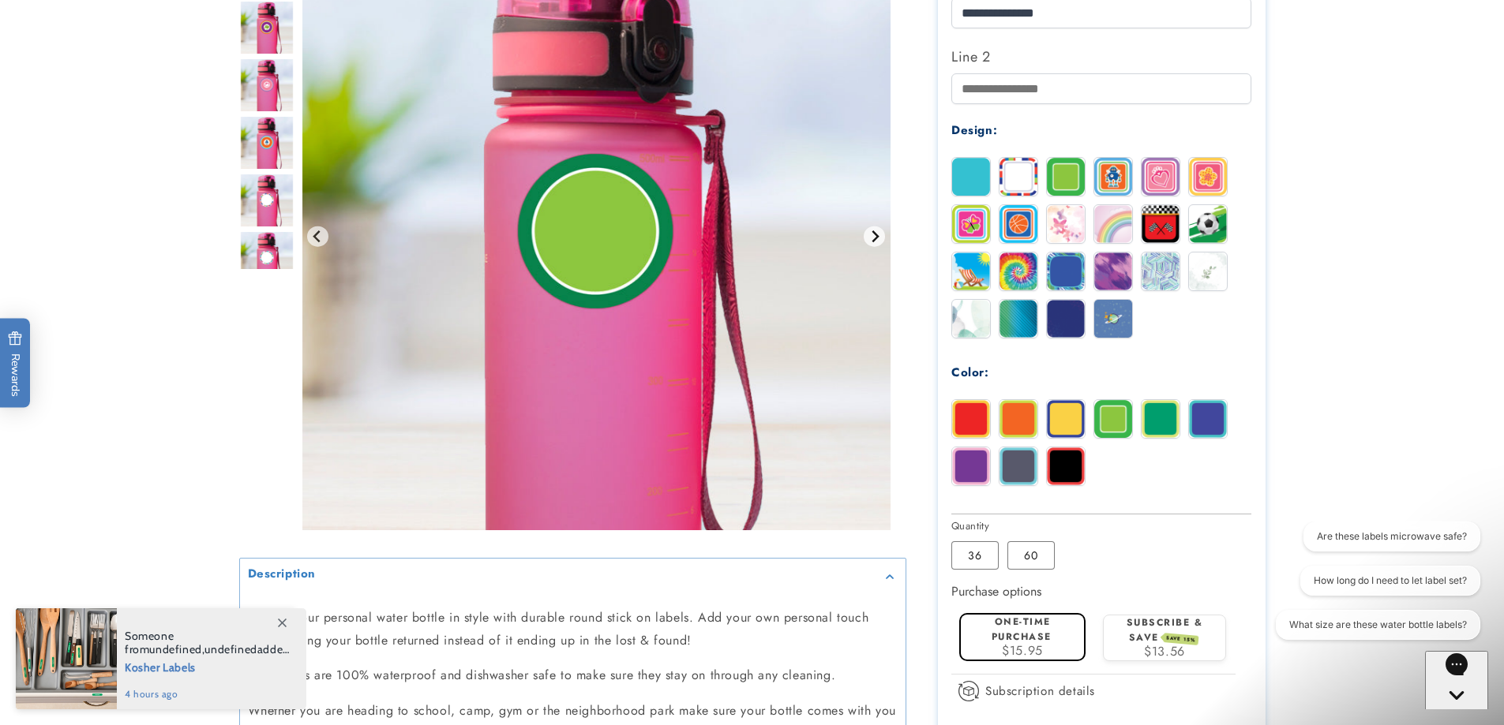
click at [875, 242] on icon "Next slide" at bounding box center [874, 236] width 7 height 12
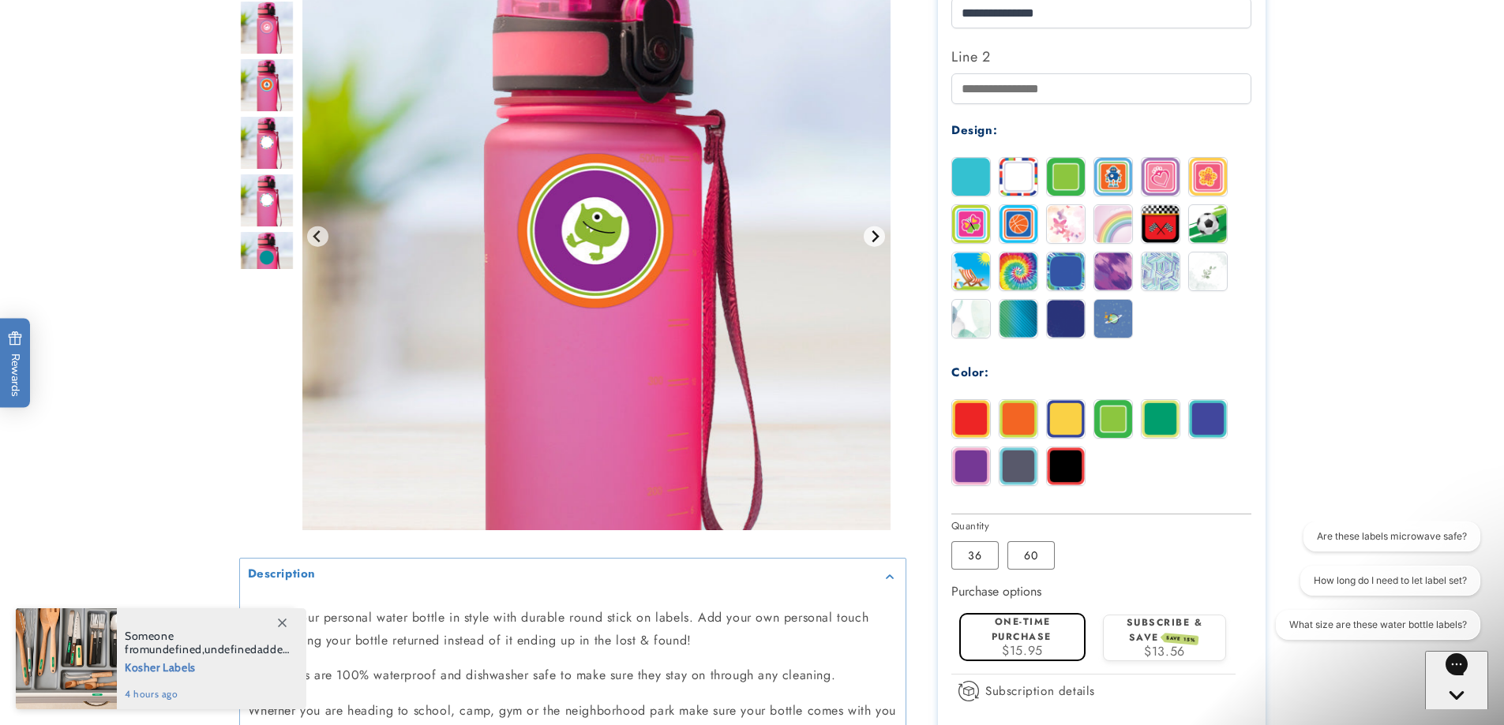
click at [875, 242] on icon "Next slide" at bounding box center [874, 236] width 7 height 12
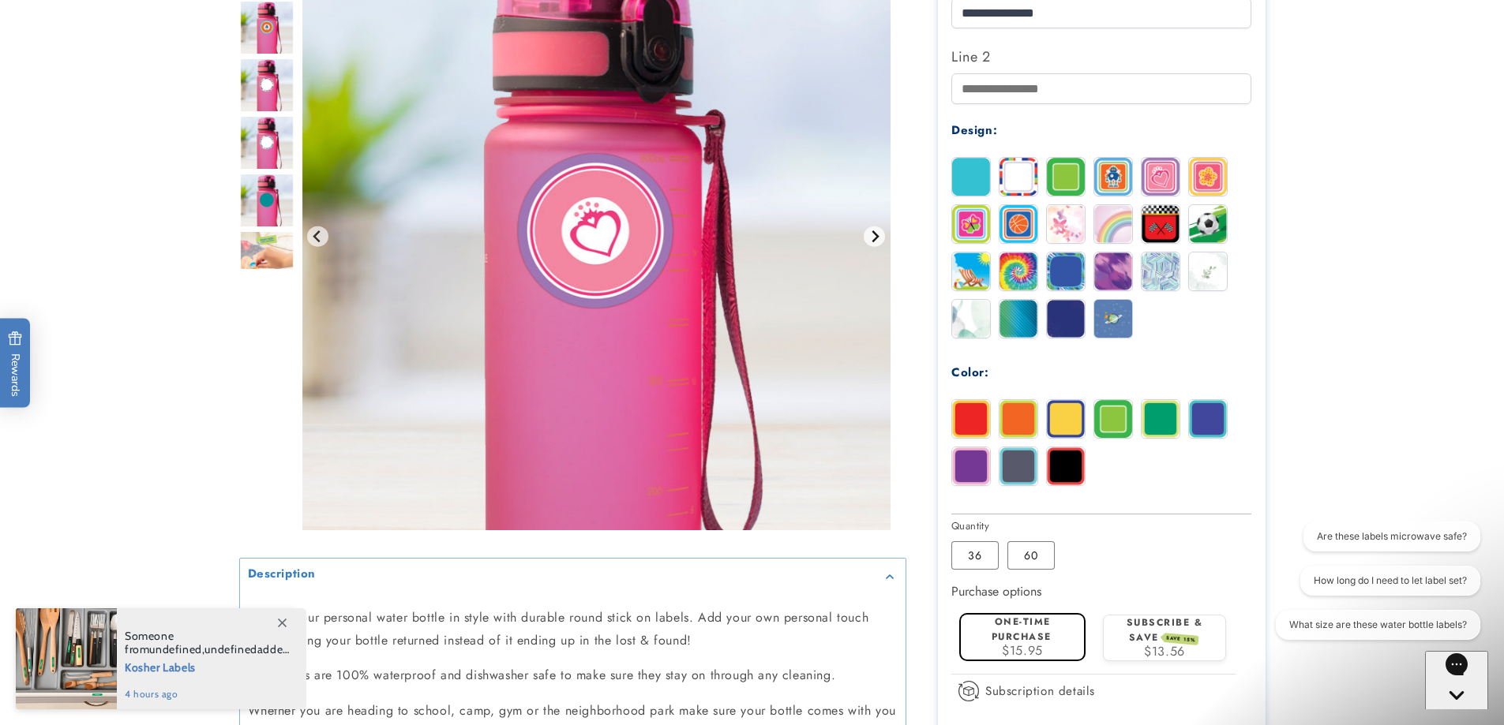
click at [875, 242] on icon "Next slide" at bounding box center [874, 236] width 7 height 12
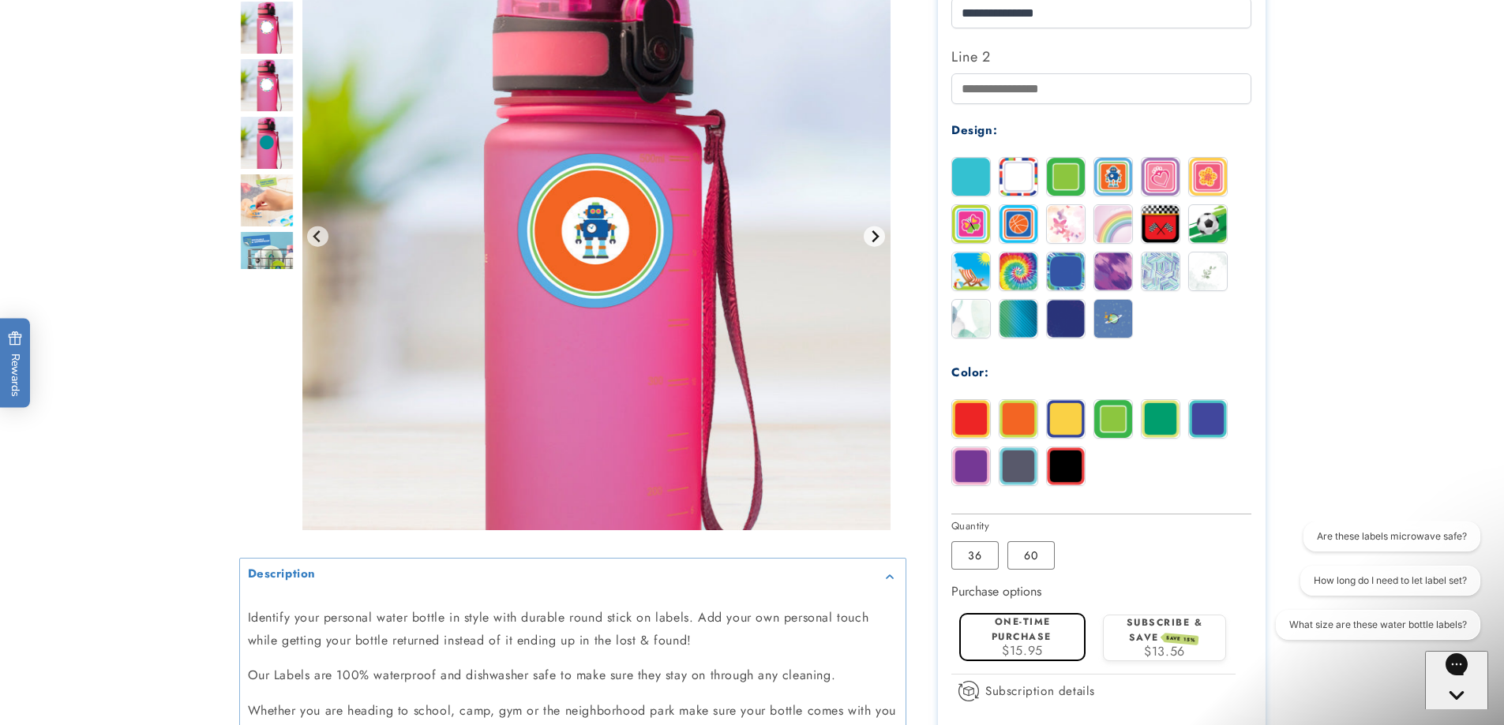
click at [875, 242] on icon "Next slide" at bounding box center [874, 236] width 7 height 12
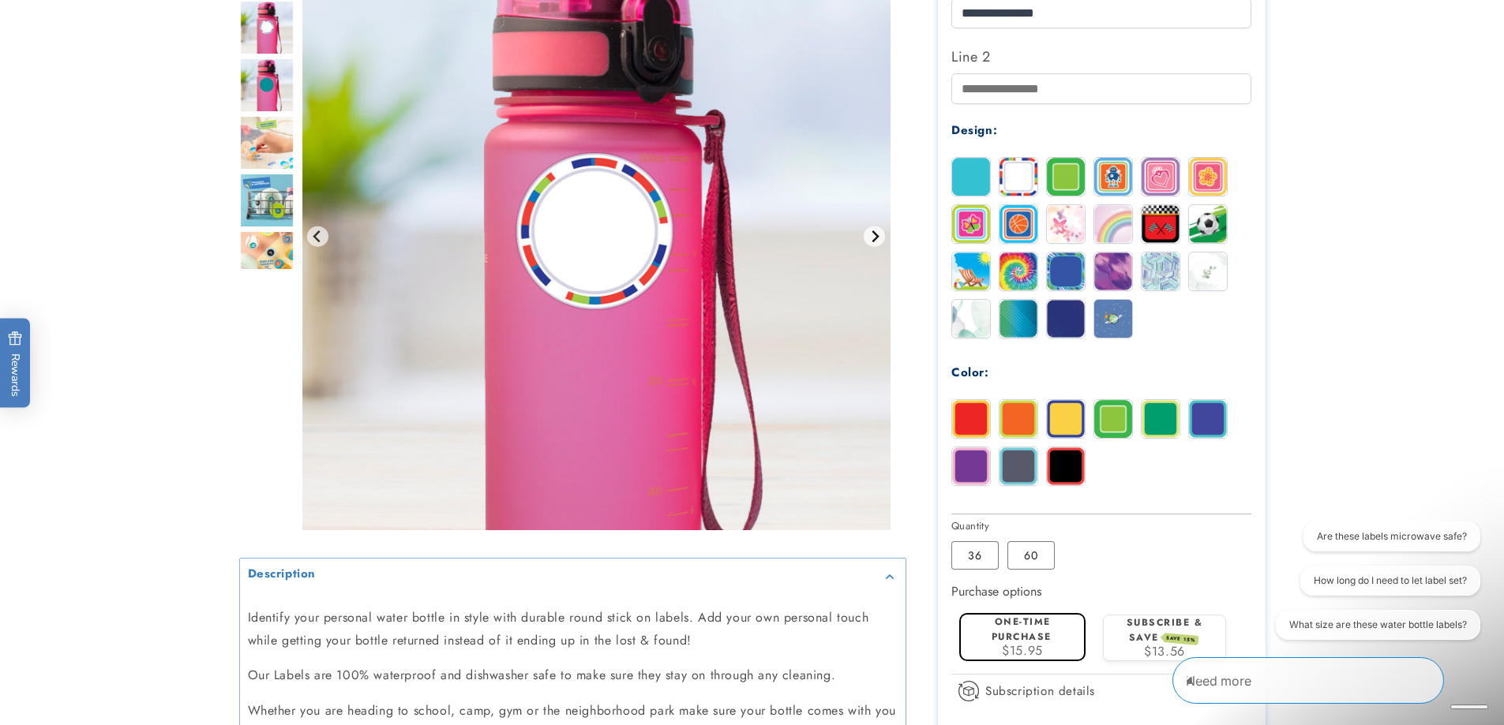
click at [875, 242] on icon "Next slide" at bounding box center [874, 236] width 7 height 12
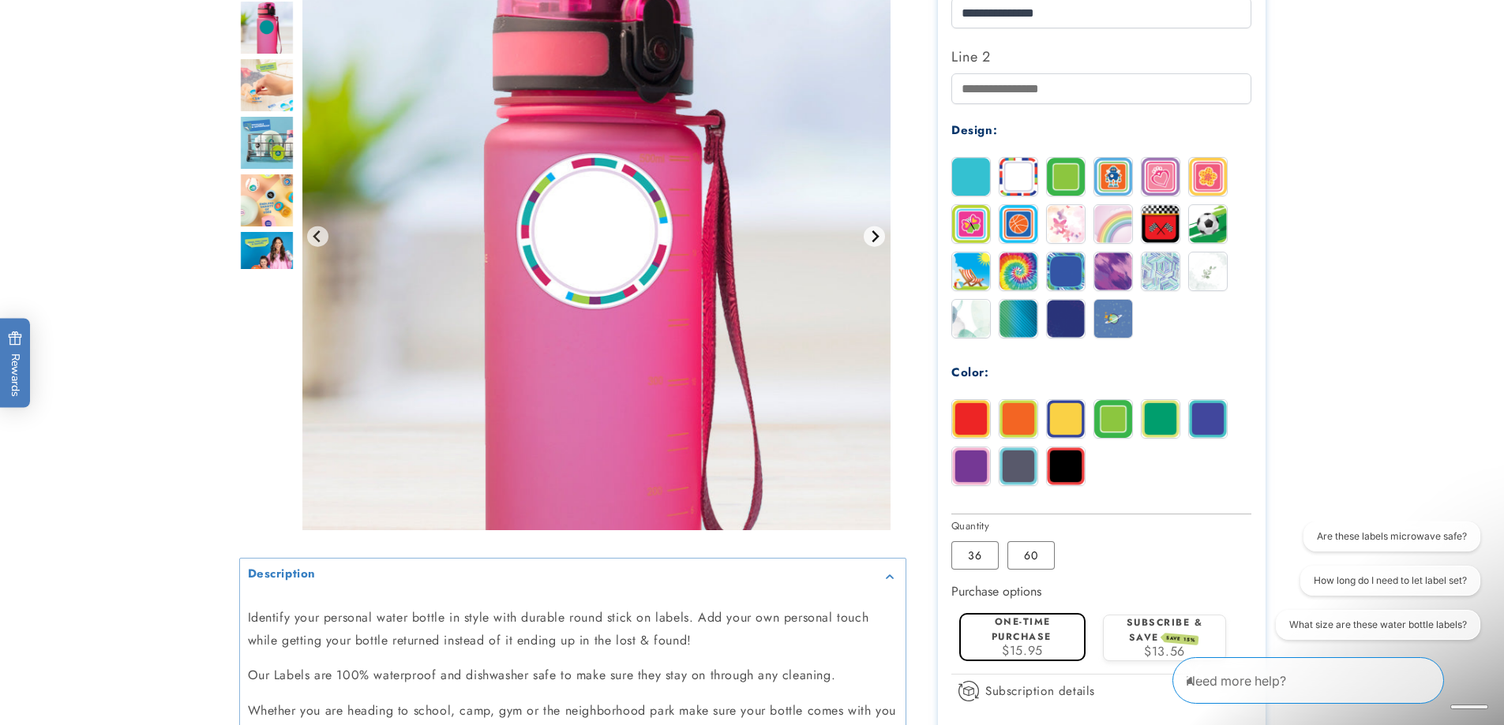
click at [875, 242] on icon "Next slide" at bounding box center [874, 236] width 7 height 12
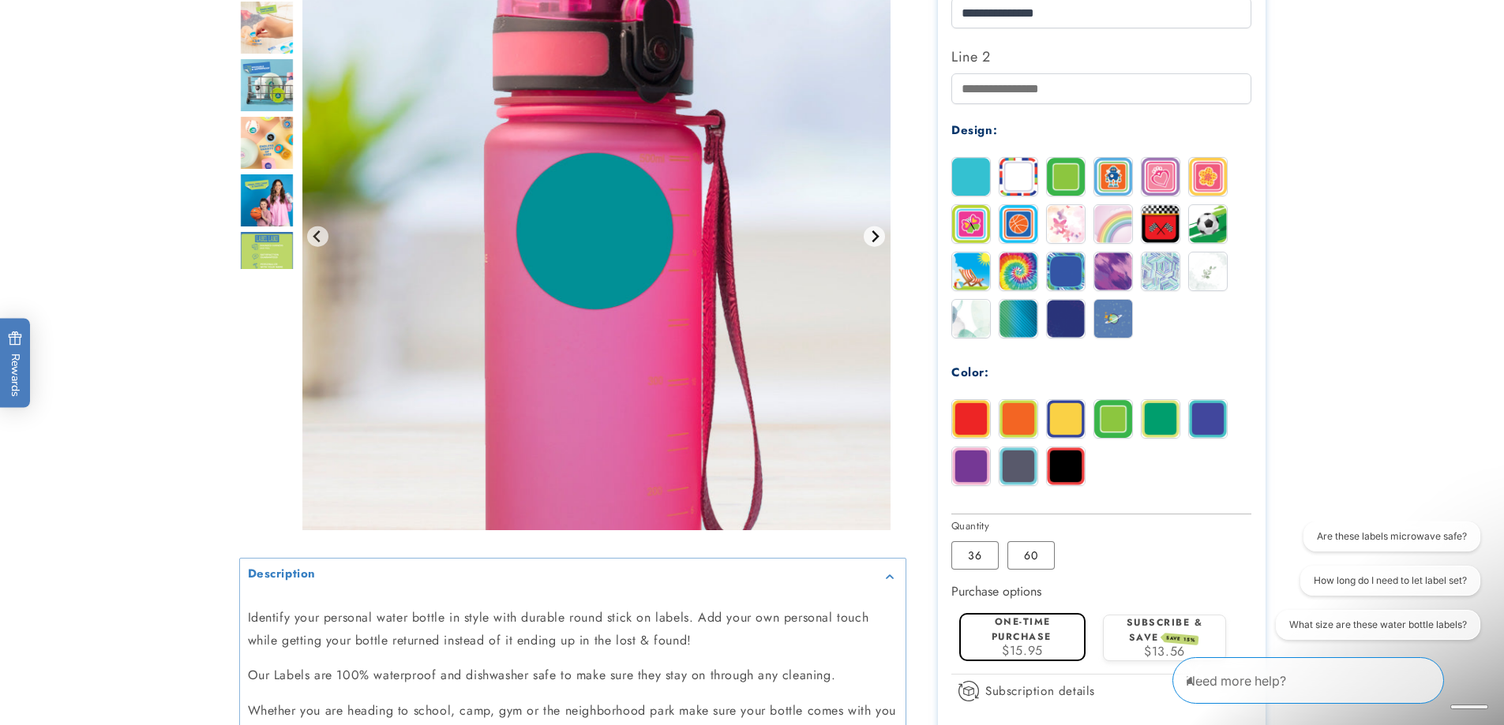
click at [875, 242] on icon "Next slide" at bounding box center [874, 236] width 7 height 12
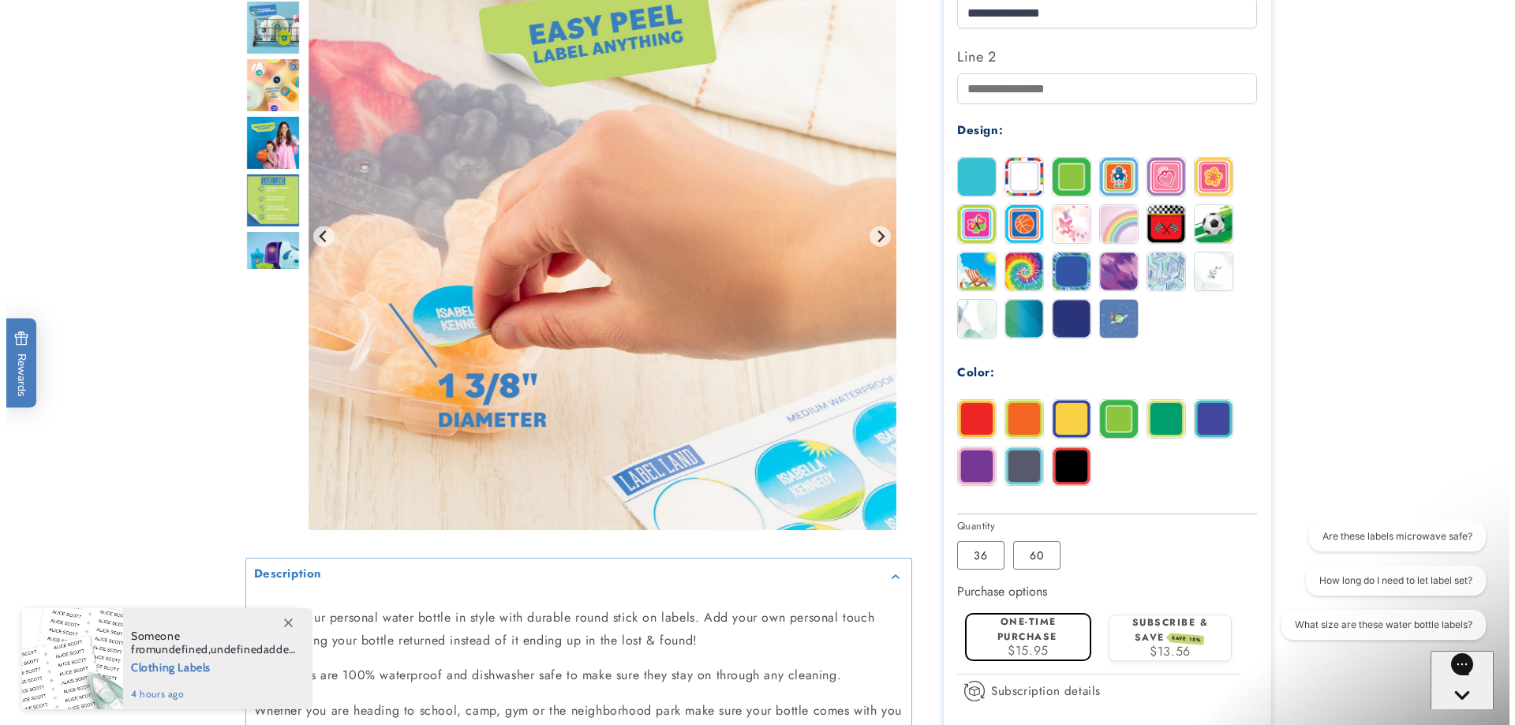
scroll to position [789, 0]
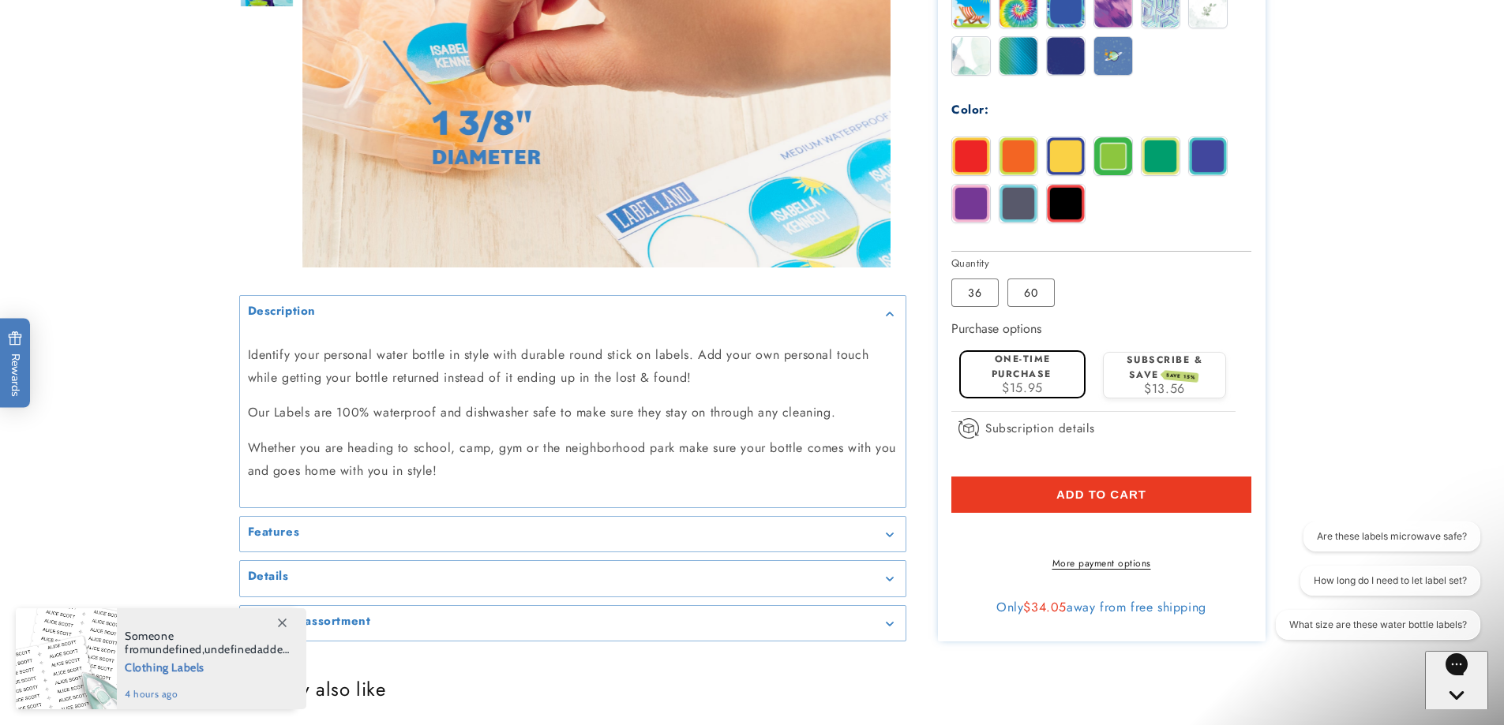
click at [1123, 496] on span "Add to cart" at bounding box center [1101, 495] width 90 height 14
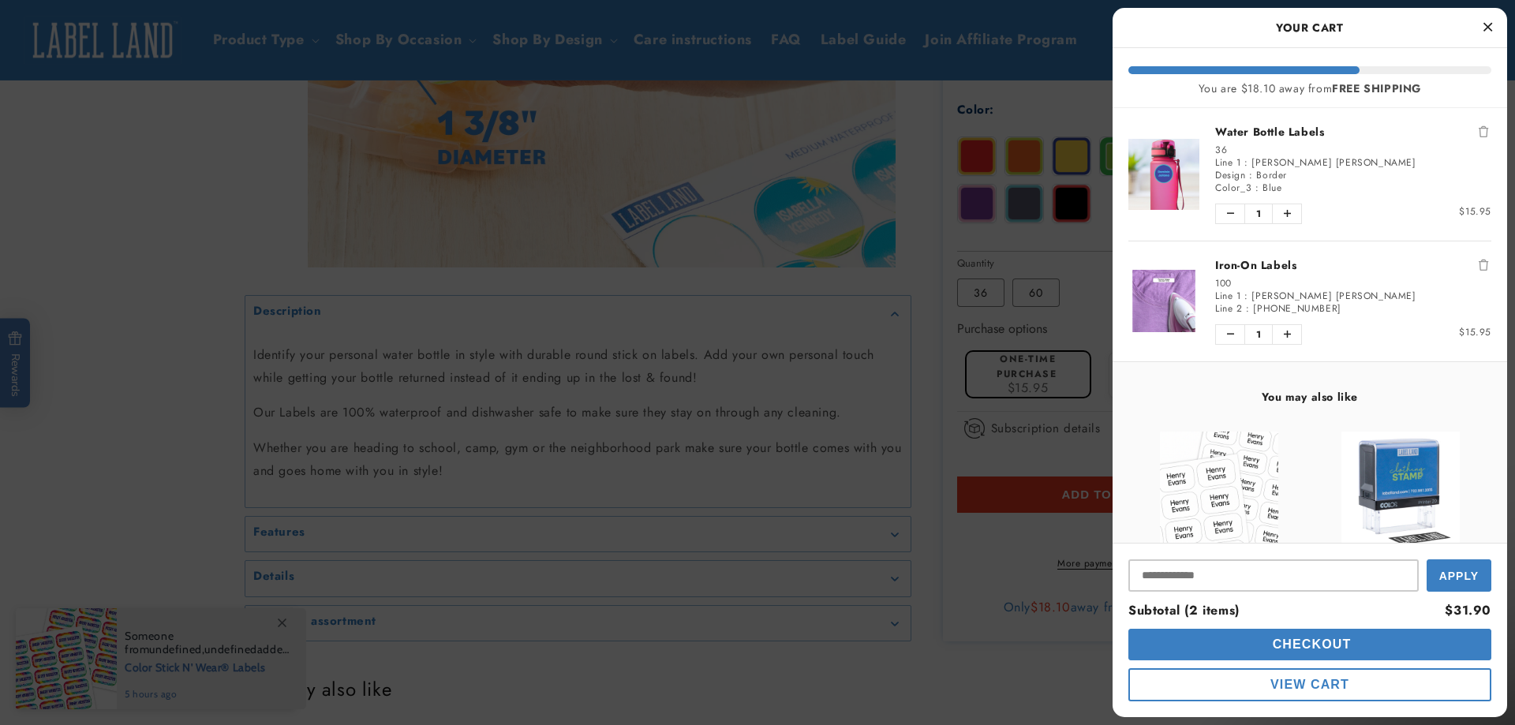
scroll to position [163, 0]
